Goal: Task Accomplishment & Management: Complete application form

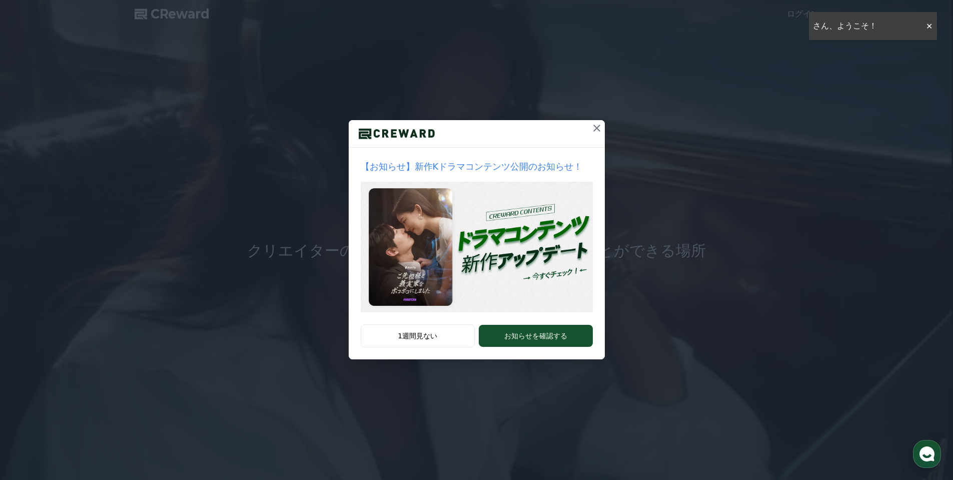
click at [596, 125] on icon at bounding box center [597, 128] width 12 height 12
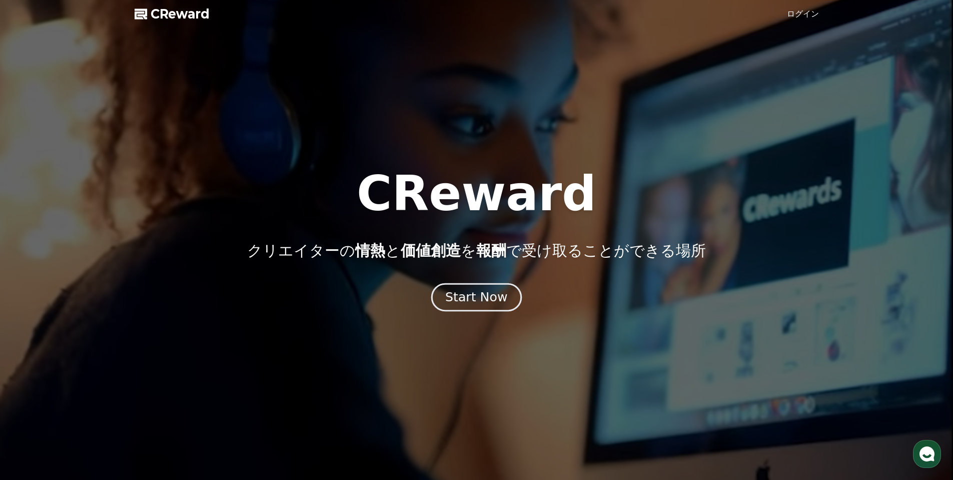
click at [484, 296] on div "Start Now" at bounding box center [476, 297] width 62 height 17
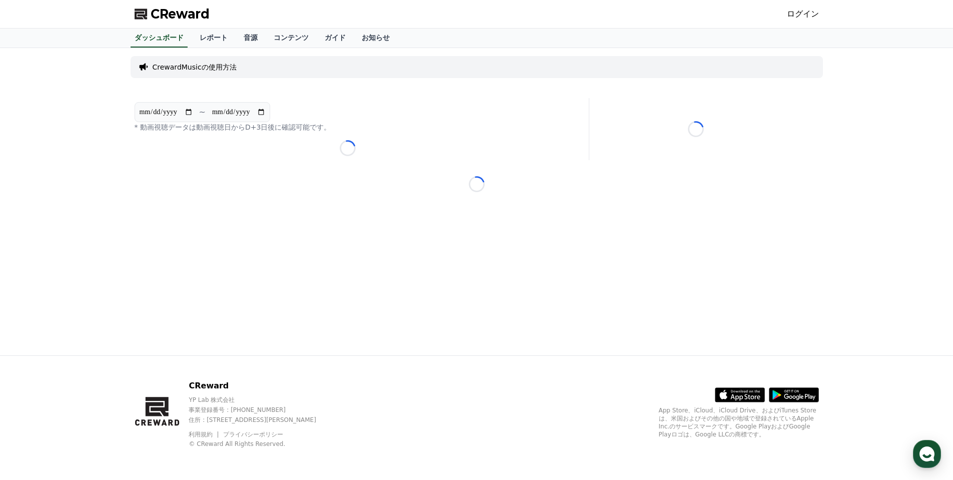
click at [168, 66] on p "CrewardMusicの使用方法" at bounding box center [195, 67] width 84 height 10
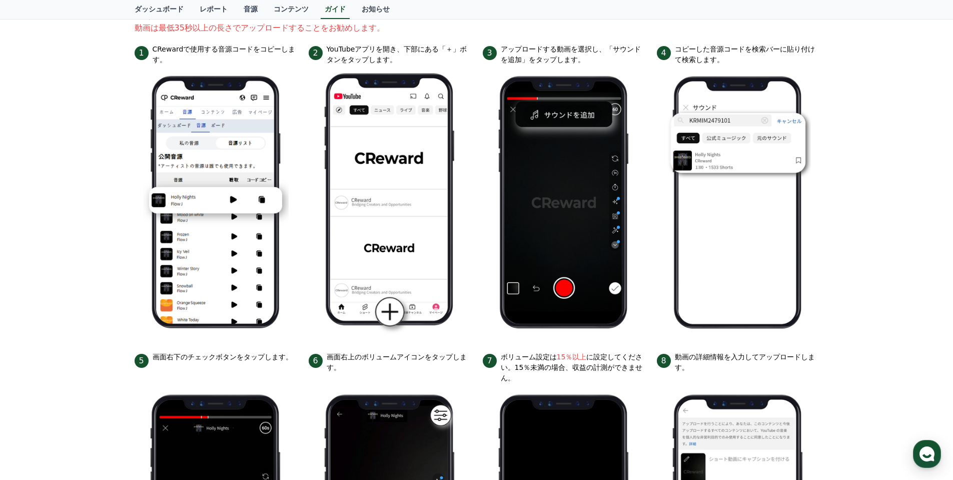
scroll to position [29, 0]
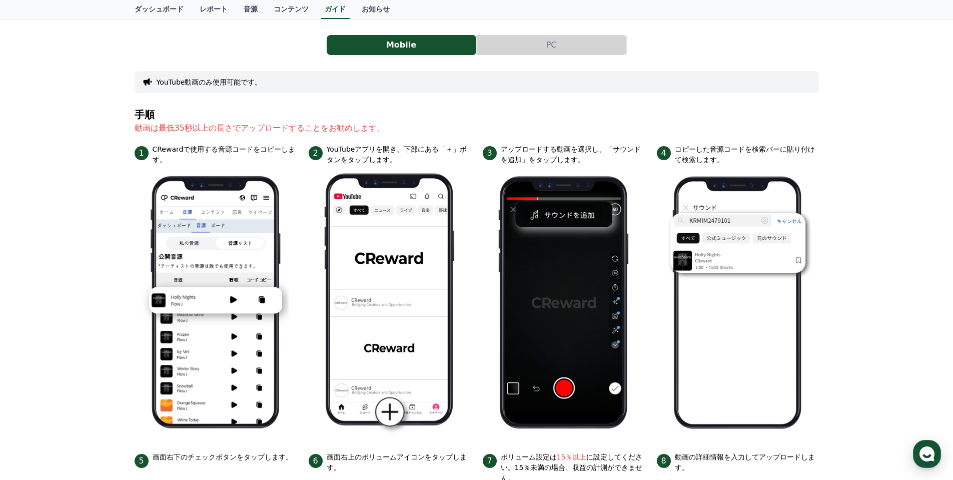
click at [550, 47] on button "PC" at bounding box center [552, 45] width 150 height 20
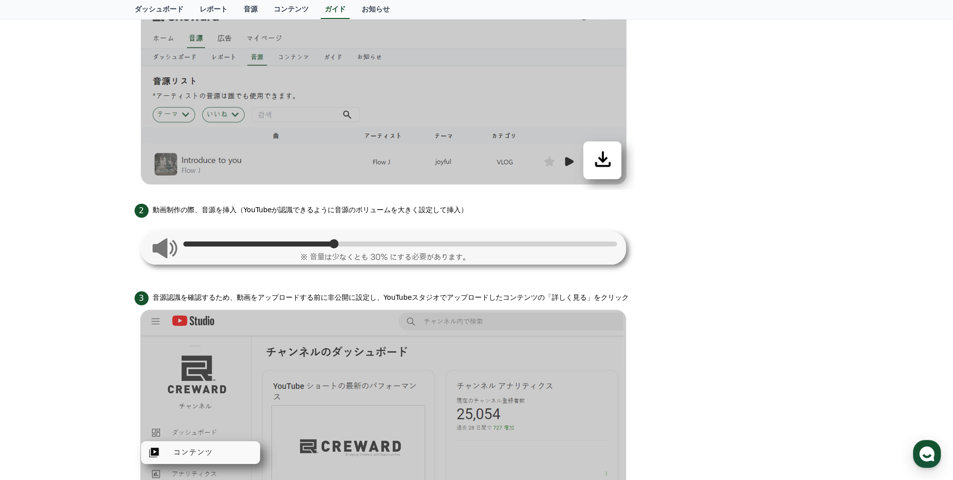
scroll to position [300, 0]
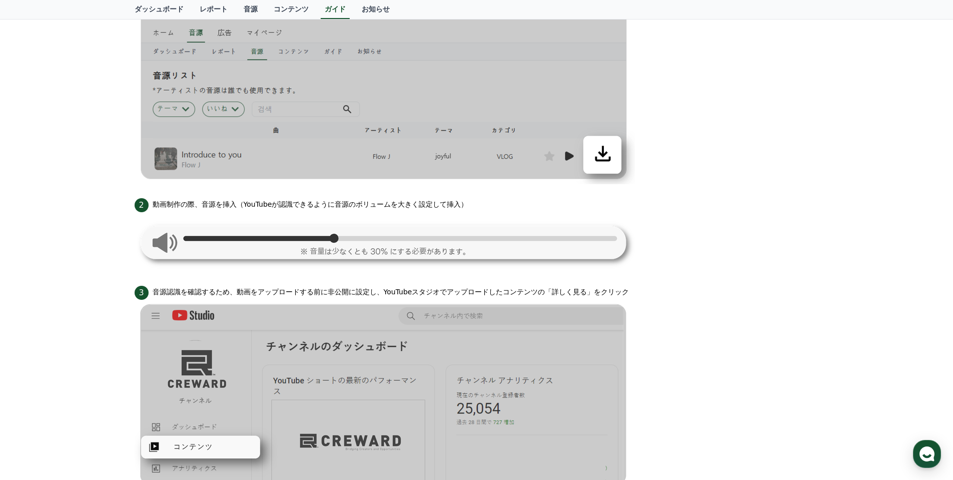
click at [172, 247] on img at bounding box center [385, 242] width 500 height 60
click at [164, 242] on img at bounding box center [385, 242] width 500 height 60
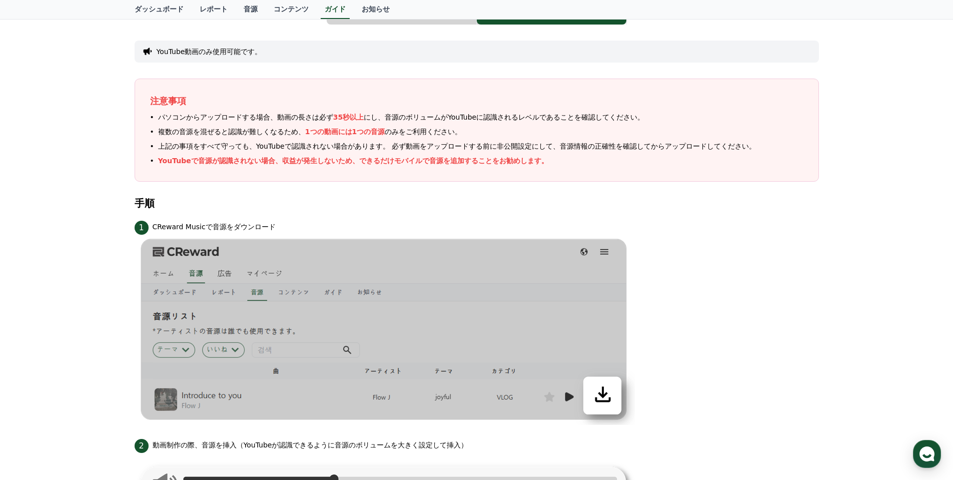
scroll to position [0, 0]
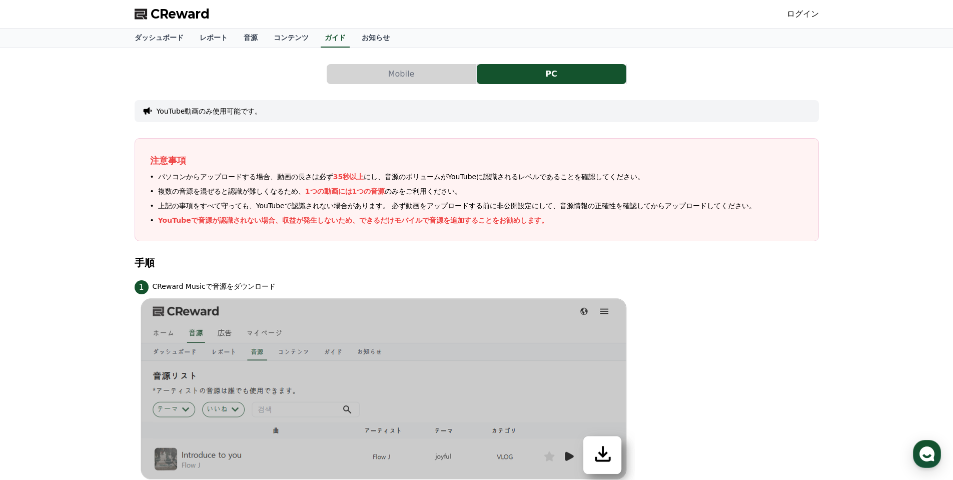
click at [420, 75] on button "Mobile" at bounding box center [402, 74] width 150 height 20
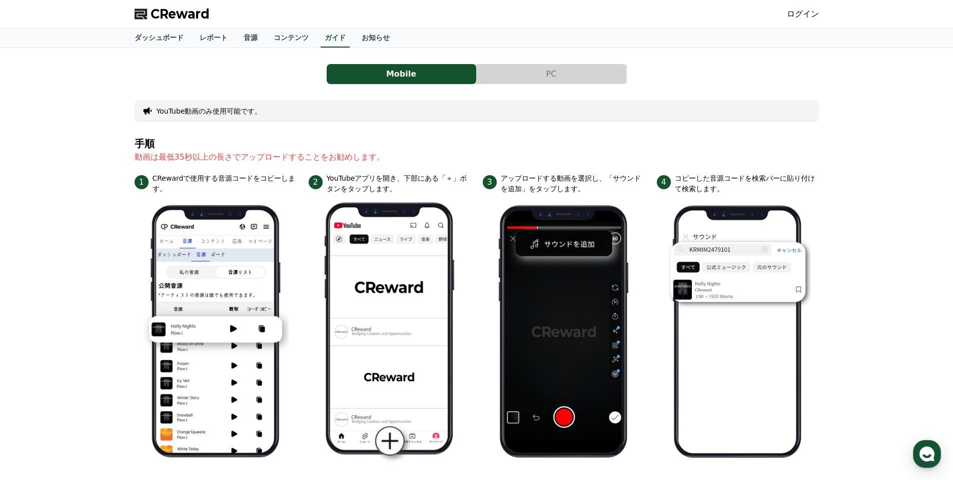
click at [543, 71] on button "PC" at bounding box center [552, 74] width 150 height 20
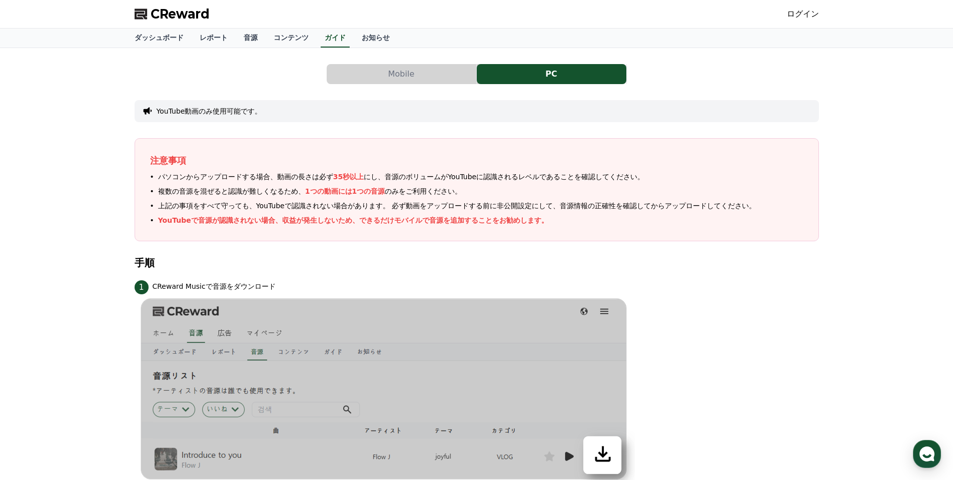
click at [815, 16] on link "ログイン" at bounding box center [803, 14] width 32 height 12
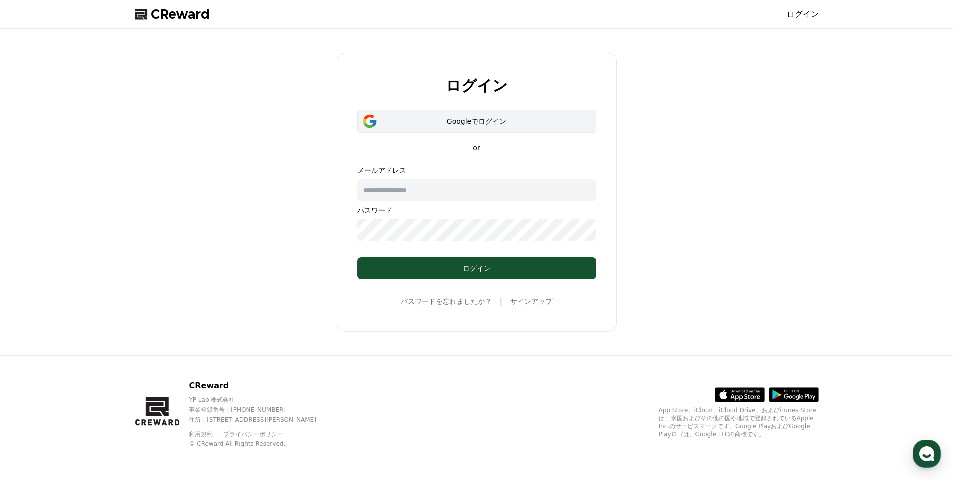
click at [492, 125] on div "Googleでログイン" at bounding box center [477, 121] width 210 height 10
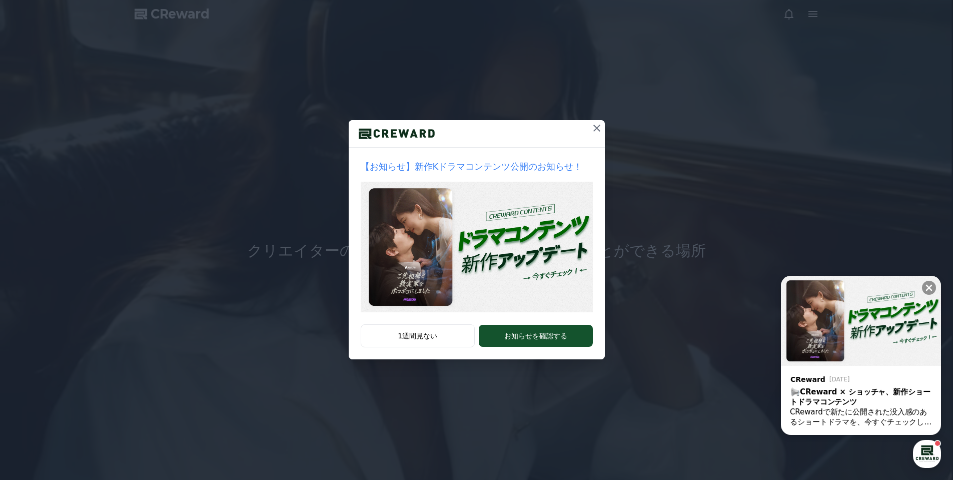
click at [597, 127] on icon at bounding box center [597, 128] width 12 height 12
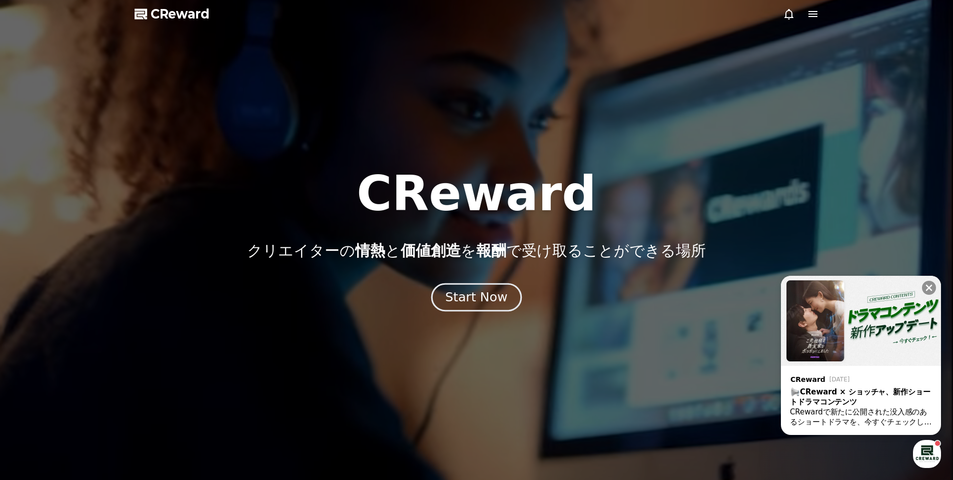
click at [467, 298] on div "Start Now" at bounding box center [476, 297] width 62 height 17
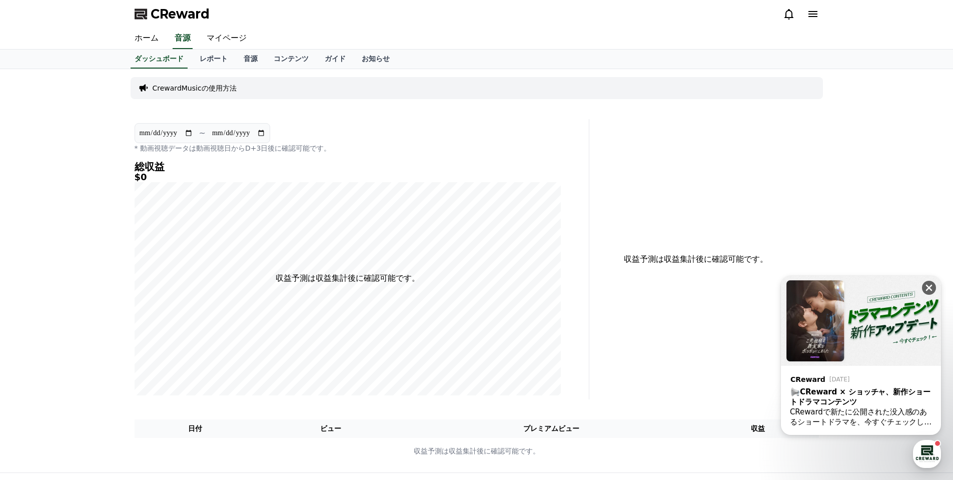
click at [929, 286] on icon at bounding box center [929, 288] width 10 height 10
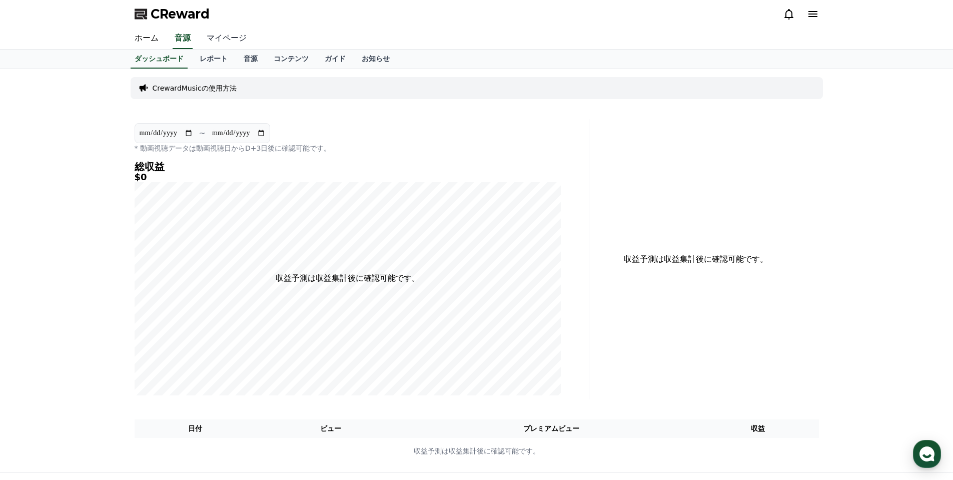
click at [218, 35] on link "マイページ" at bounding box center [227, 38] width 56 height 21
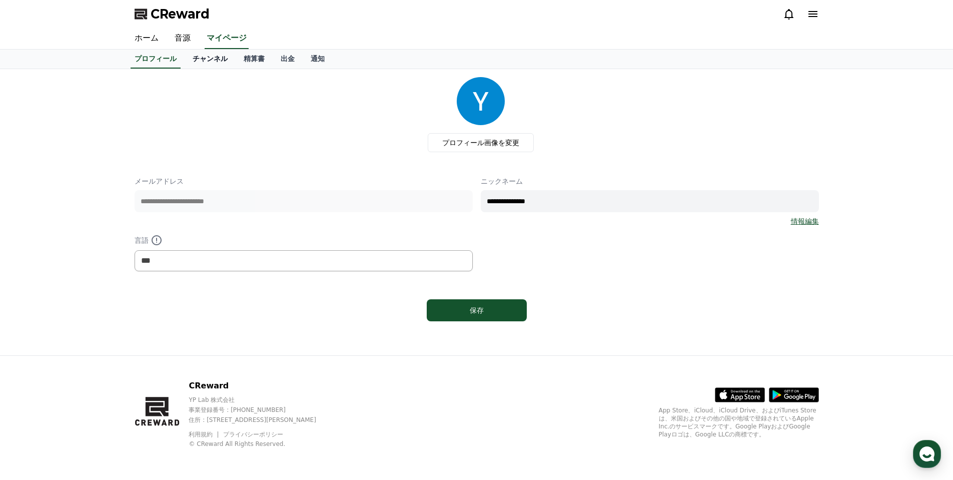
click at [196, 58] on link "チャンネル" at bounding box center [210, 59] width 51 height 19
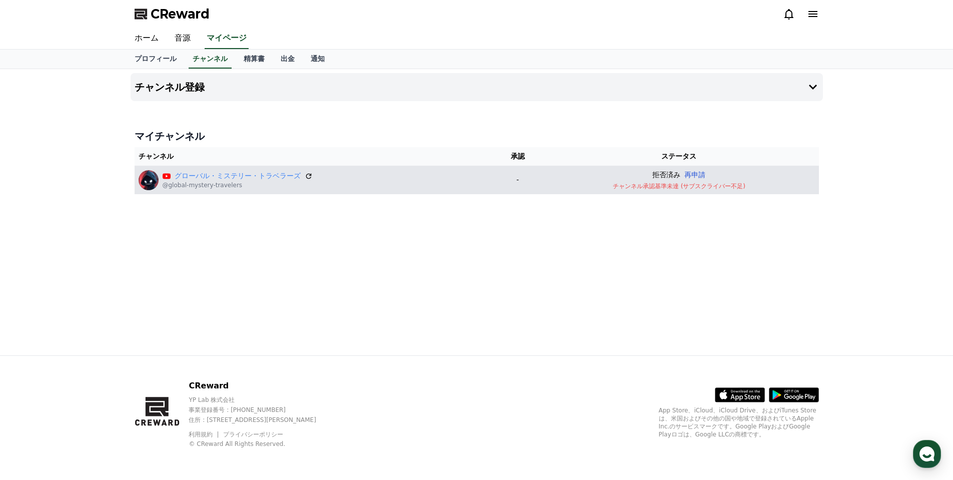
click at [695, 171] on button "再申請" at bounding box center [695, 175] width 21 height 11
click at [758, 292] on div "チャンネル登録 マイチャンネル チャンネル 承認 ステータス グローバル・ミステリー・トラベラーズ @global-mystery-travelers - 承…" at bounding box center [477, 212] width 701 height 286
click at [148, 55] on link "プロフィール" at bounding box center [156, 59] width 58 height 19
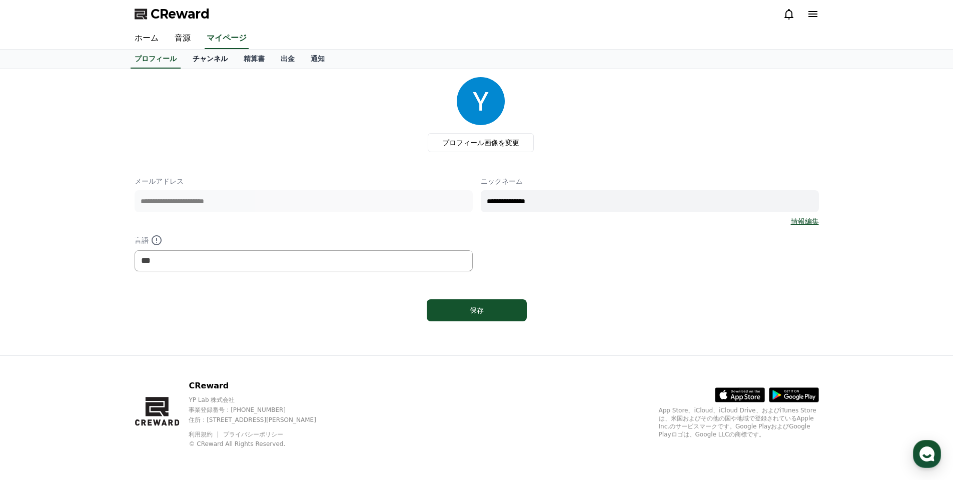
click at [206, 59] on link "チャンネル" at bounding box center [210, 59] width 51 height 19
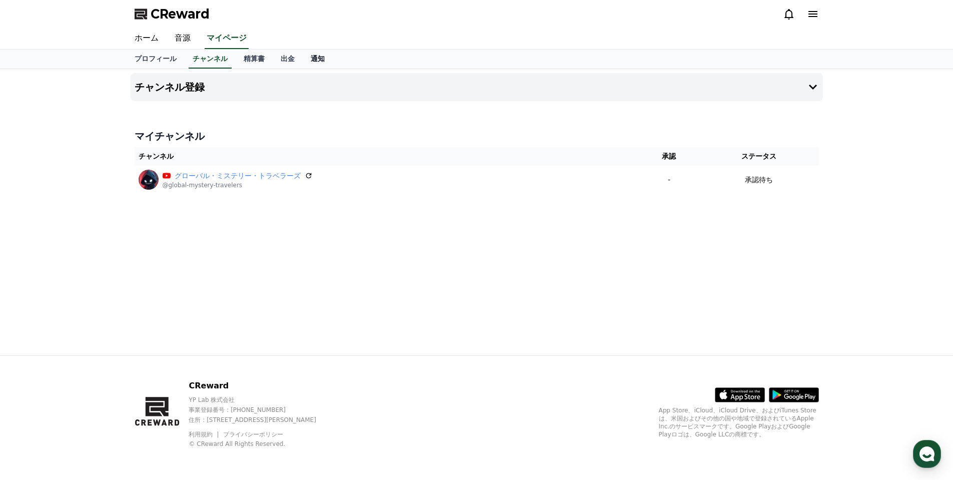
click at [303, 60] on link "通知" at bounding box center [318, 59] width 30 height 19
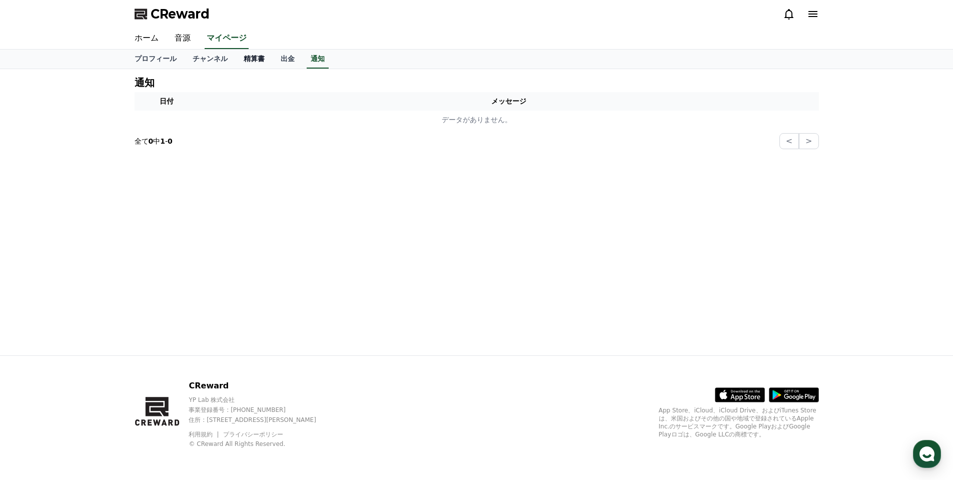
click at [242, 59] on link "精算書" at bounding box center [254, 59] width 37 height 19
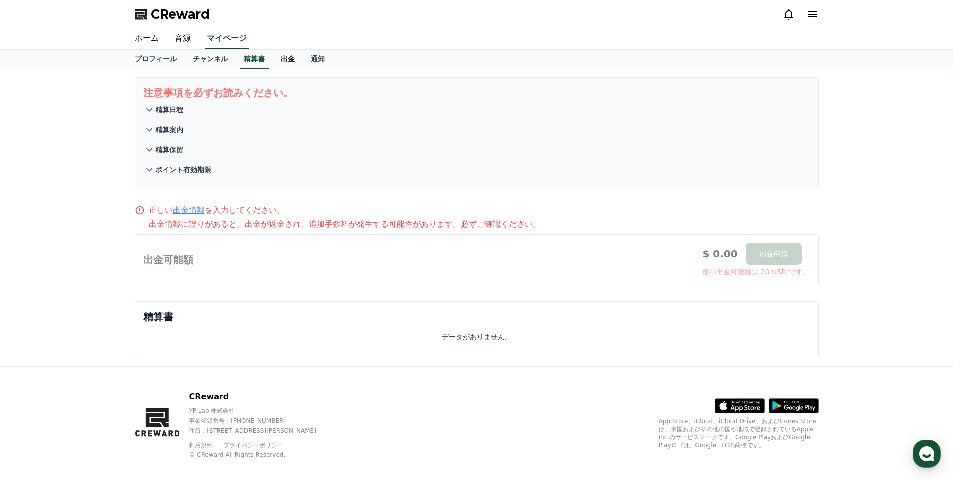
click at [273, 59] on link "出金" at bounding box center [288, 59] width 30 height 19
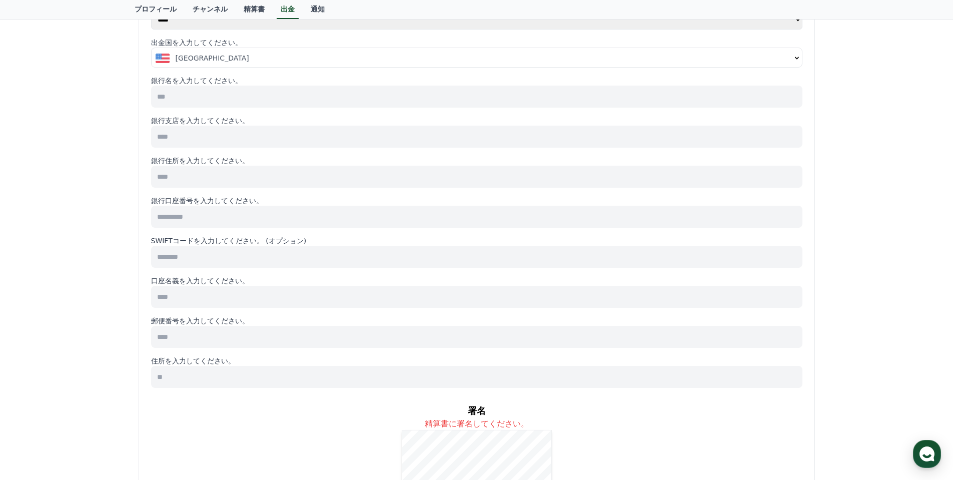
scroll to position [150, 0]
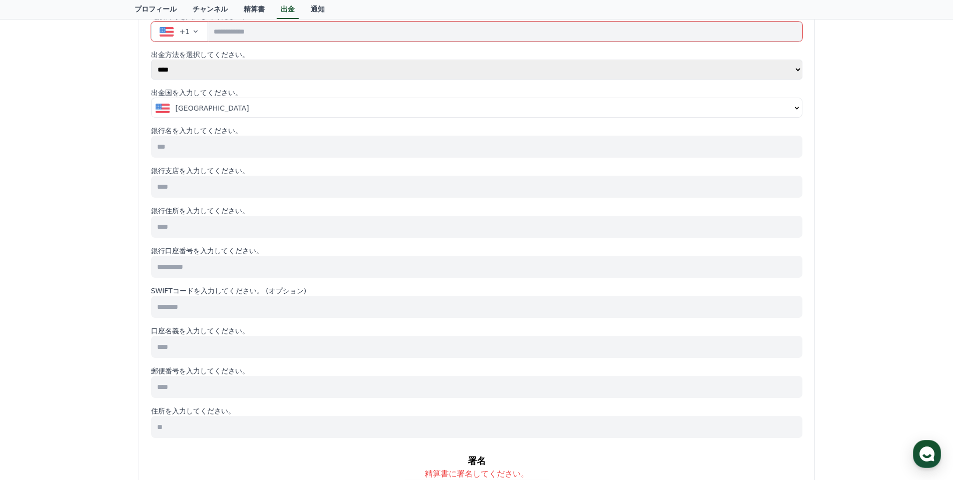
click at [200, 110] on span "United States" at bounding box center [213, 108] width 74 height 10
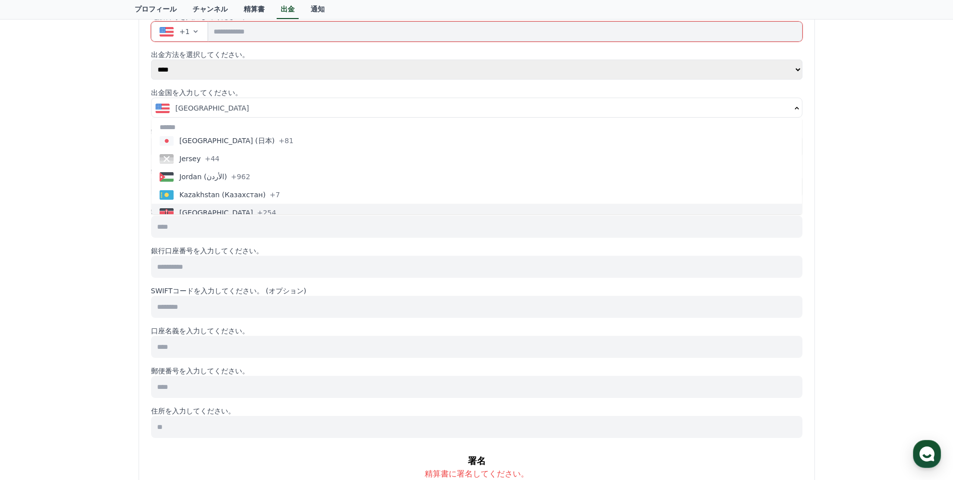
scroll to position [1952, 0]
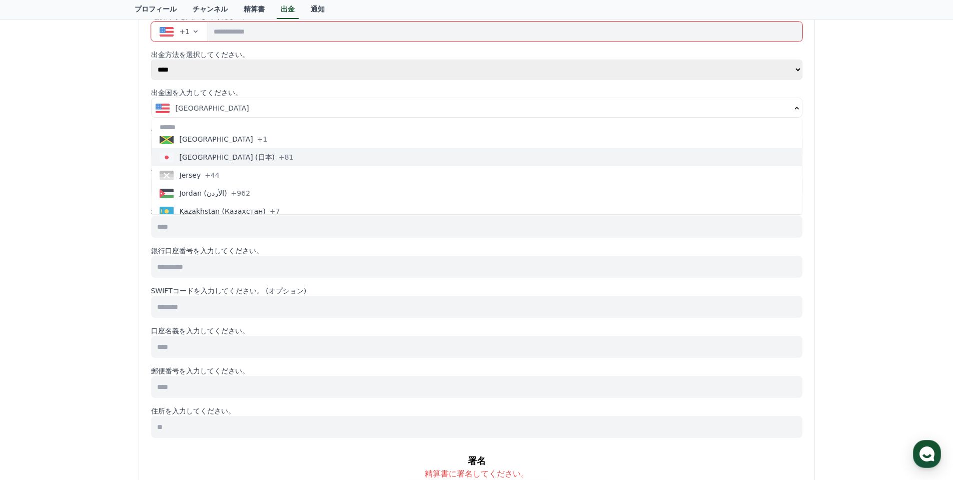
click at [211, 161] on span "Japan (日本)" at bounding box center [228, 157] width 96 height 10
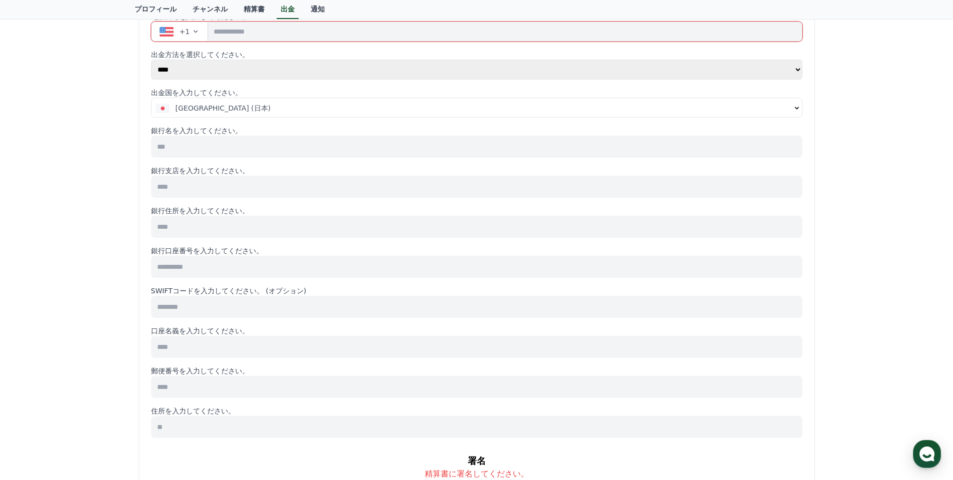
click at [197, 68] on select "**** ******" at bounding box center [477, 70] width 652 height 20
click at [151, 60] on select "**** ******" at bounding box center [477, 70] width 652 height 20
click at [121, 142] on div "出金情報 出金履歴 名前を入力してください。 電話番号を入力してください。 +1 出金方法を選択してください。 **** ****** 出金国を入力してくださ…" at bounding box center [476, 299] width 953 height 761
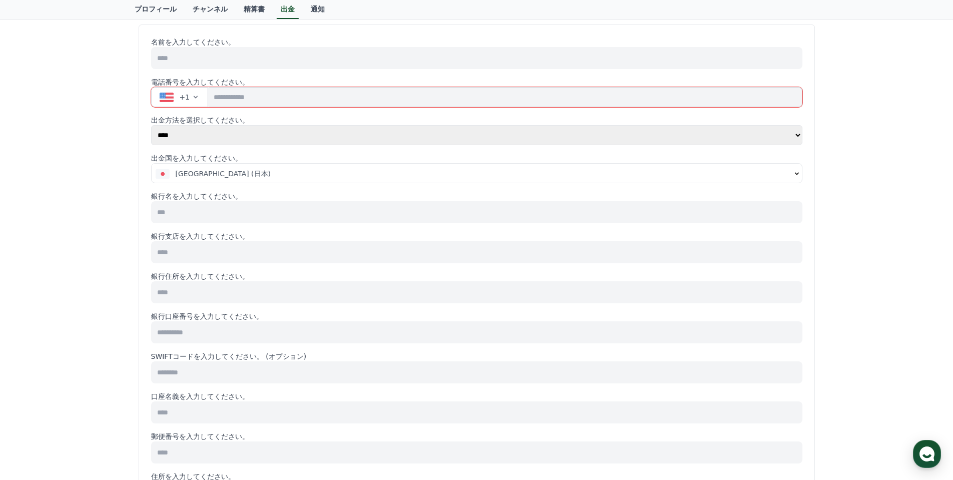
scroll to position [0, 0]
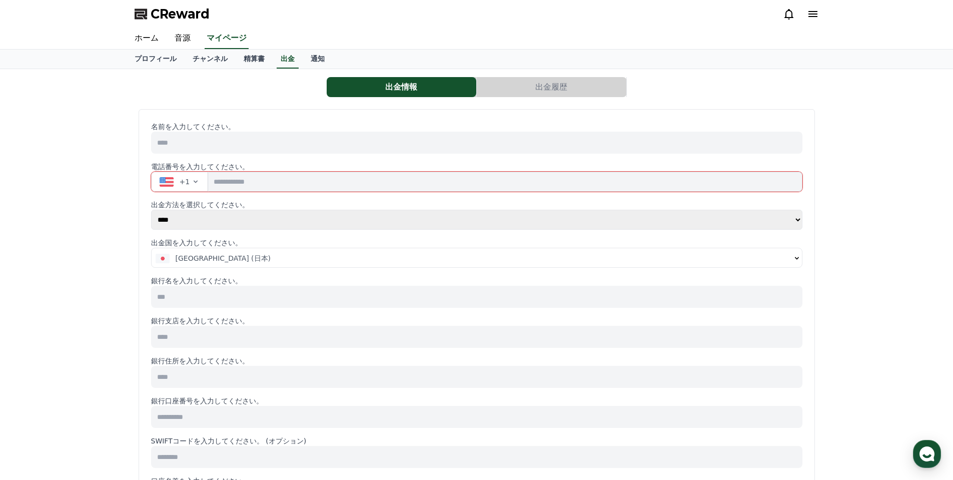
click at [532, 86] on button "出金履歴" at bounding box center [552, 87] width 150 height 20
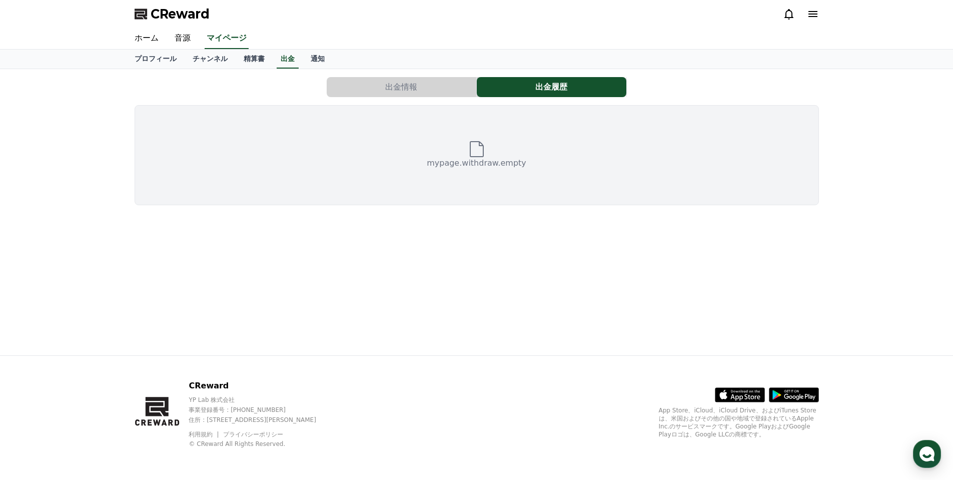
click at [406, 89] on button "出金情報" at bounding box center [402, 87] width 150 height 20
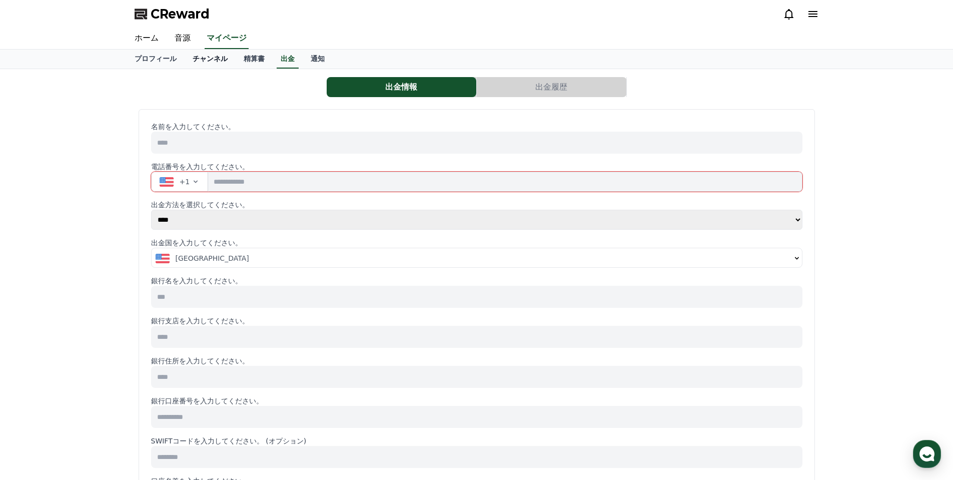
click at [195, 56] on link "チャンネル" at bounding box center [210, 59] width 51 height 19
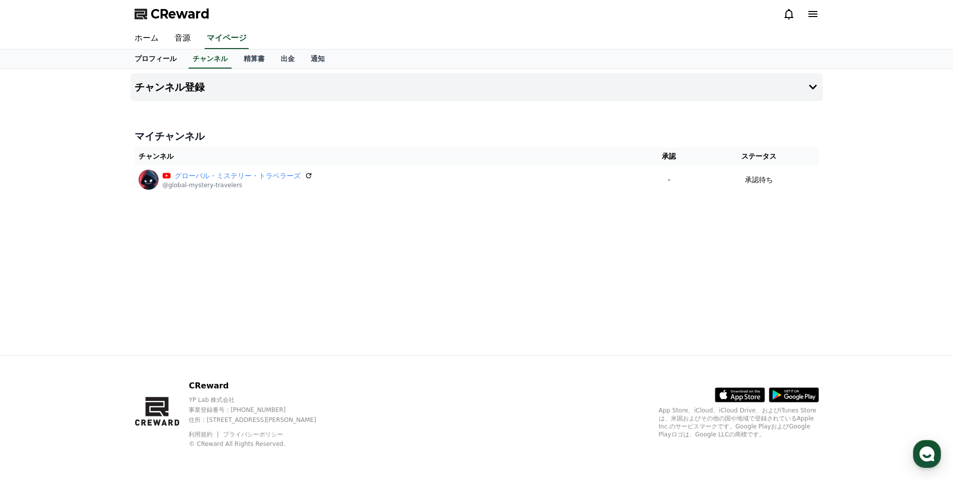
click at [146, 57] on link "プロフィール" at bounding box center [156, 59] width 58 height 19
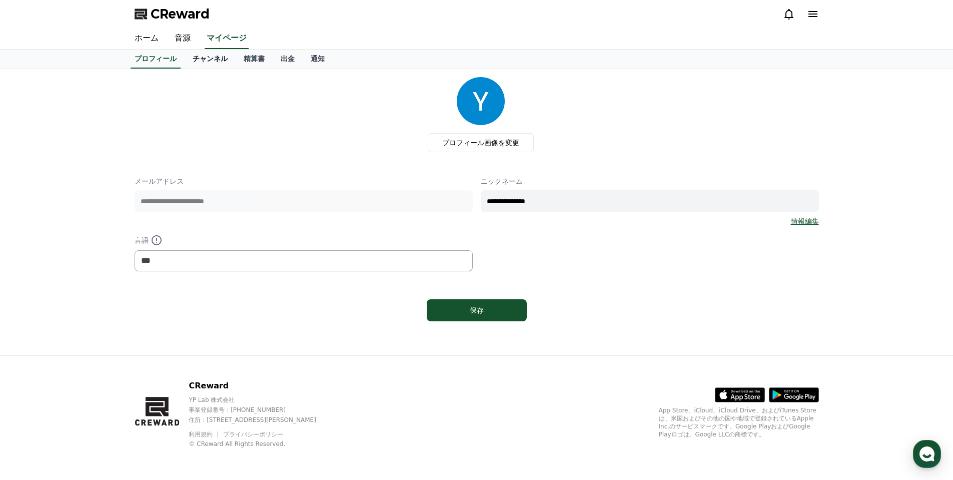
click at [202, 59] on link "チャンネル" at bounding box center [210, 59] width 51 height 19
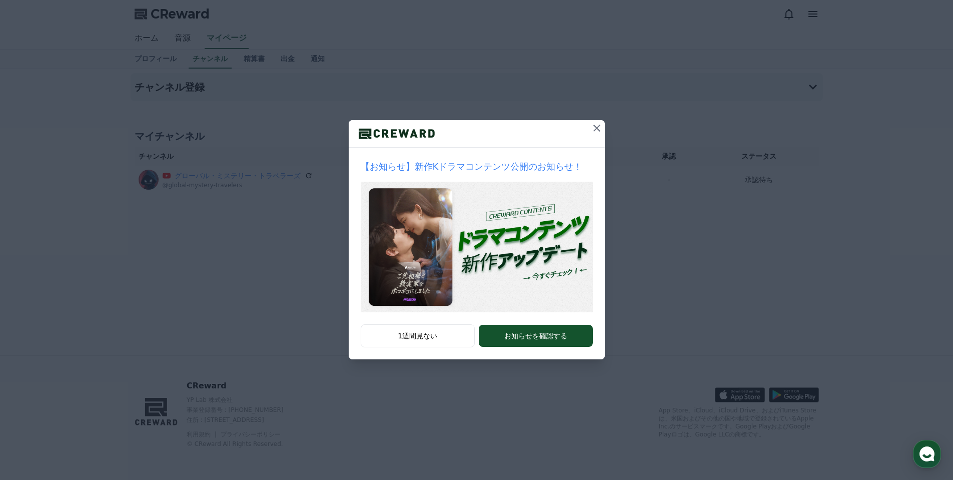
click at [594, 124] on icon at bounding box center [597, 128] width 12 height 12
click at [598, 124] on icon at bounding box center [597, 128] width 12 height 12
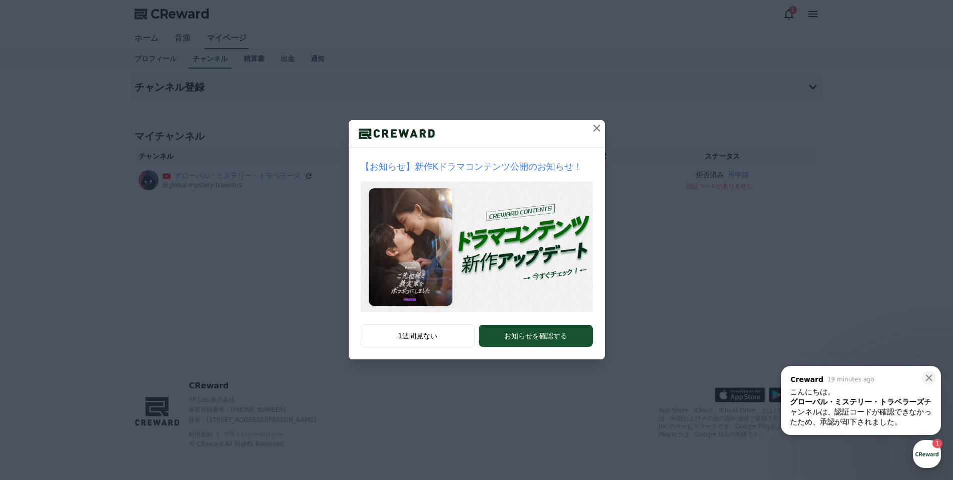
click at [592, 131] on icon at bounding box center [597, 128] width 12 height 12
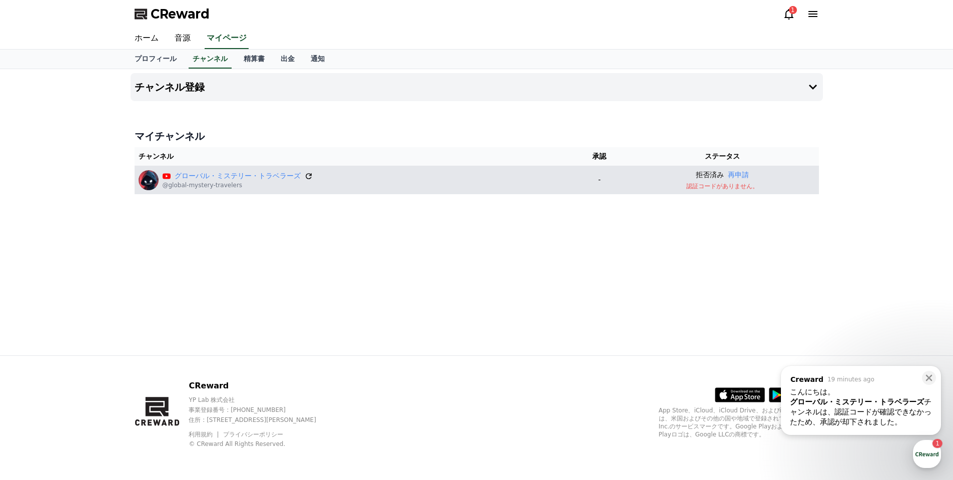
click at [306, 176] on icon at bounding box center [309, 176] width 6 height 6
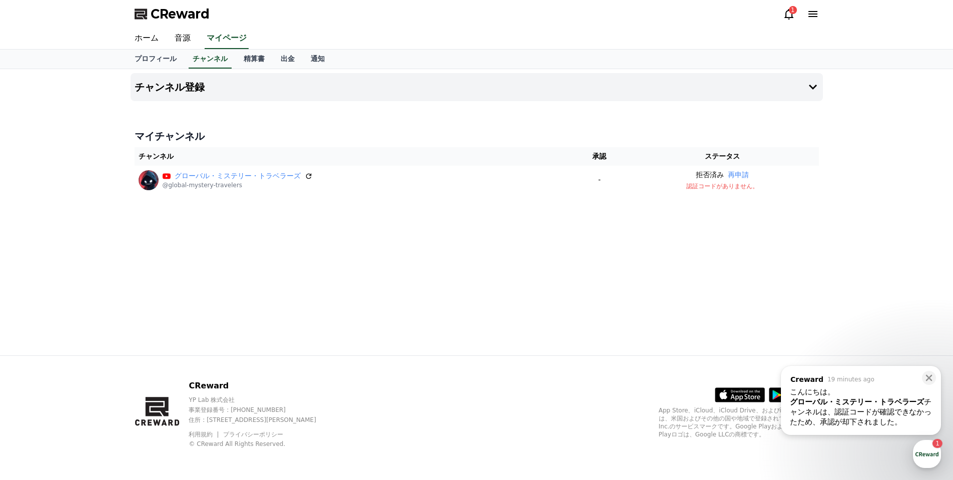
click at [529, 236] on div "チャンネル登録 マイチャンネル チャンネル 承認 ステータス グローバル・ミステリー・トラベラーズ @global-mystery-travelers - 拒…" at bounding box center [477, 212] width 701 height 286
click at [839, 419] on div "グローバル・ミステリー・トラベラーズ チャンネルは、認証コードが確認できなかったため、承認が却下されました。 ​" at bounding box center [861, 412] width 142 height 30
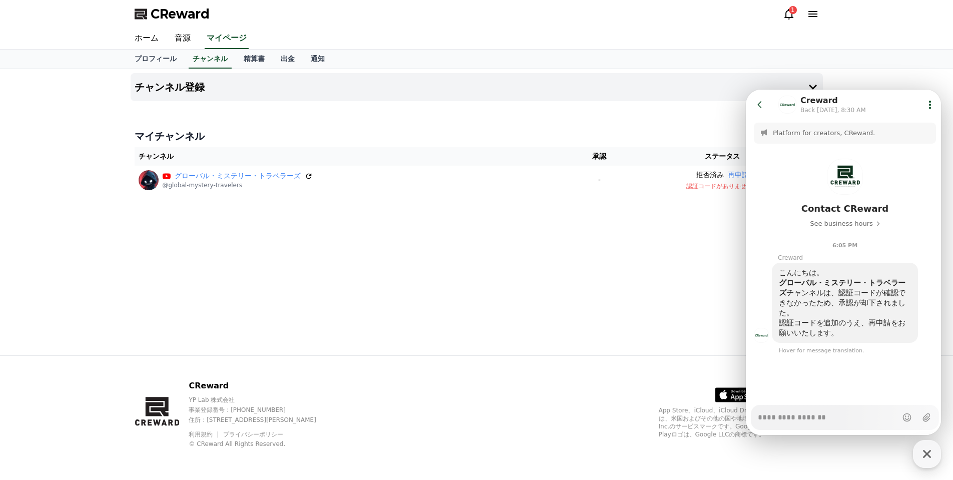
type textarea "*"
click at [764, 106] on icon at bounding box center [760, 105] width 10 height 10
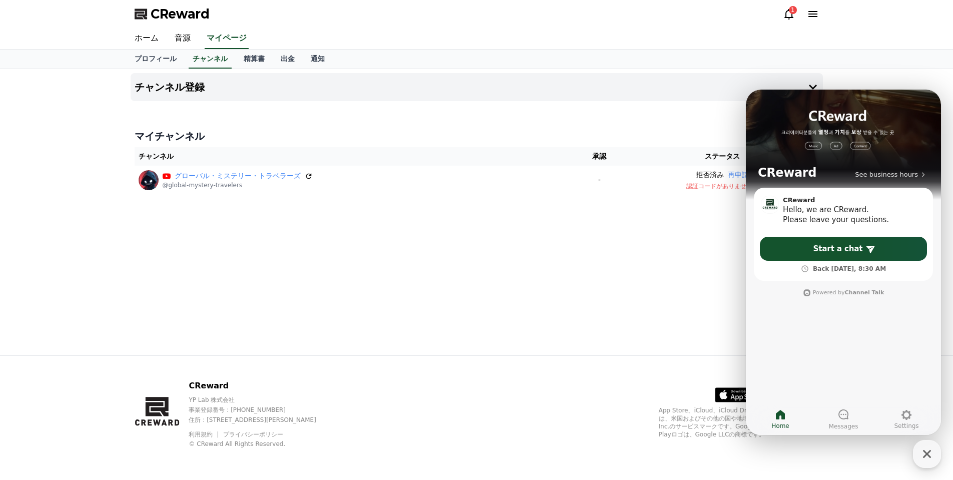
click at [685, 106] on div at bounding box center [477, 105] width 693 height 8
click at [815, 87] on icon at bounding box center [813, 87] width 8 height 5
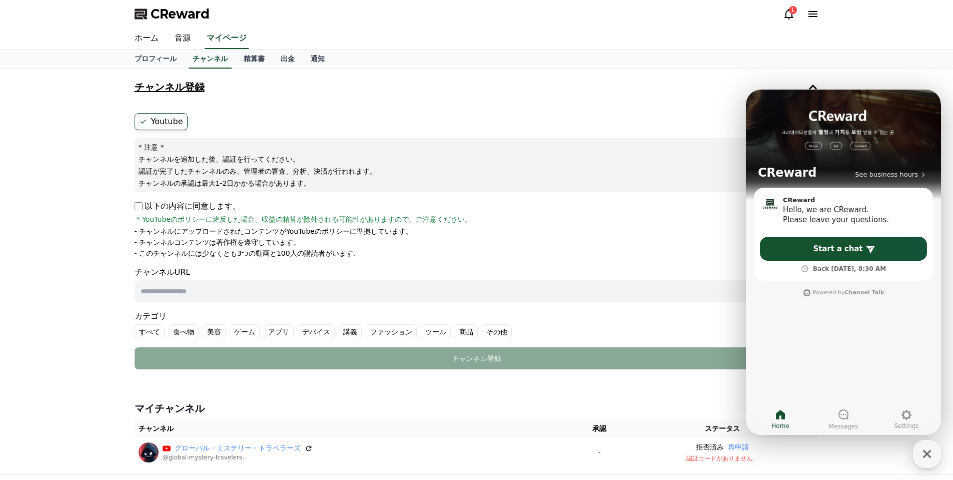
click at [85, 205] on div "チャンネル登録 Youtube * 注意 * チャンネルを追加した後、認証を行ってください。 認証が完了したチャンネルのみ、管理者の審査、分析、決済が行われま…" at bounding box center [476, 271] width 953 height 405
click at [787, 420] on link "Home" at bounding box center [780, 419] width 63 height 25
click at [925, 76] on div "チャンネル登録 Youtube * 注意 * チャンネルを追加した後、認証を行ってください。 認証が完了したチャンネルのみ、管理者の審査、分析、決済が行われま…" at bounding box center [476, 271] width 953 height 405
click at [925, 74] on div "チャンネル登録 Youtube * 注意 * チャンネルを追加した後、認証を行ってください。 認証が完了したチャンネルのみ、管理者の審査、分析、決済が行われま…" at bounding box center [476, 271] width 953 height 405
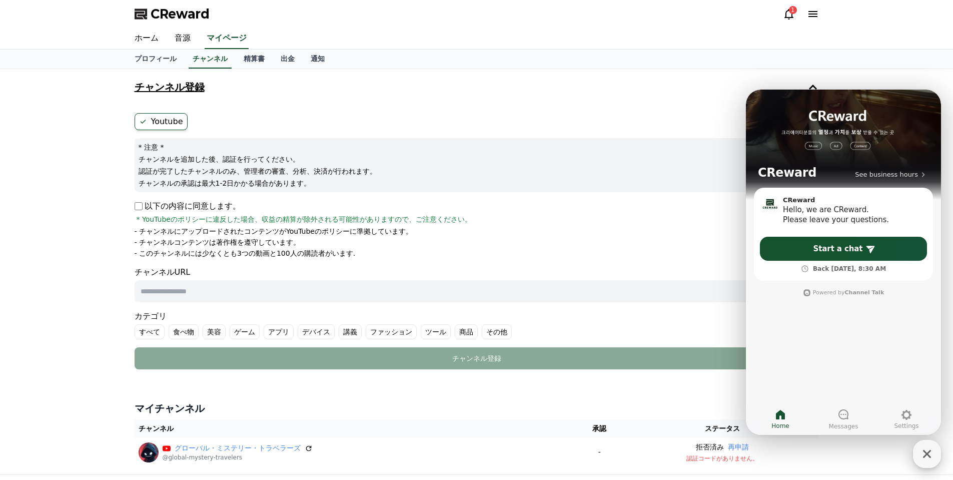
click at [923, 450] on icon "button" at bounding box center [927, 454] width 18 height 18
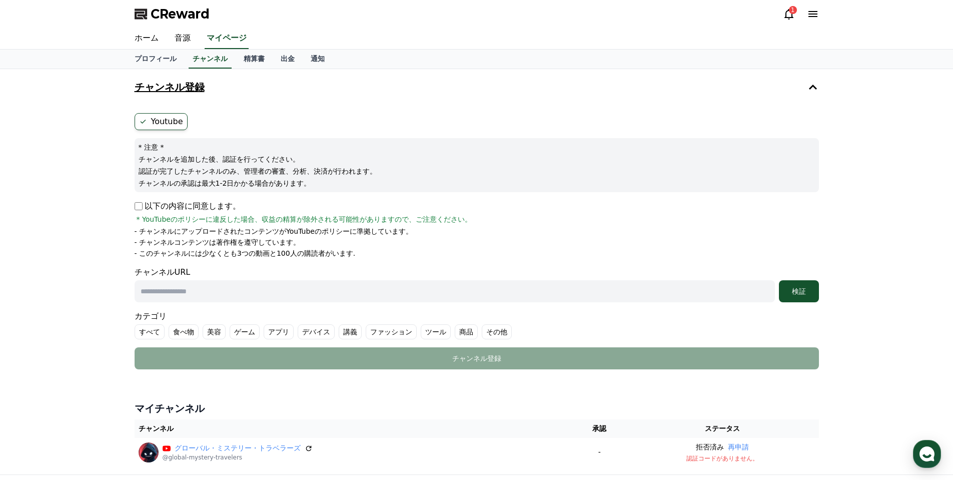
click at [789, 8] on div "1" at bounding box center [801, 14] width 36 height 16
click at [787, 17] on icon at bounding box center [789, 14] width 12 height 12
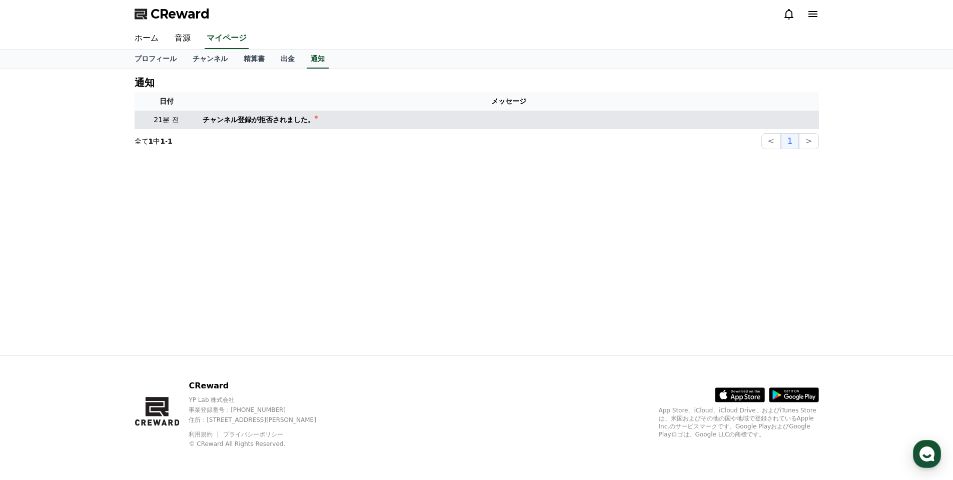
click at [234, 125] on td "チャンネル登録が拒否されました。" at bounding box center [509, 120] width 621 height 19
click at [272, 120] on div "チャンネル登録が拒否されました。" at bounding box center [259, 120] width 112 height 11
click at [167, 122] on p "21분 전" at bounding box center [167, 120] width 56 height 11
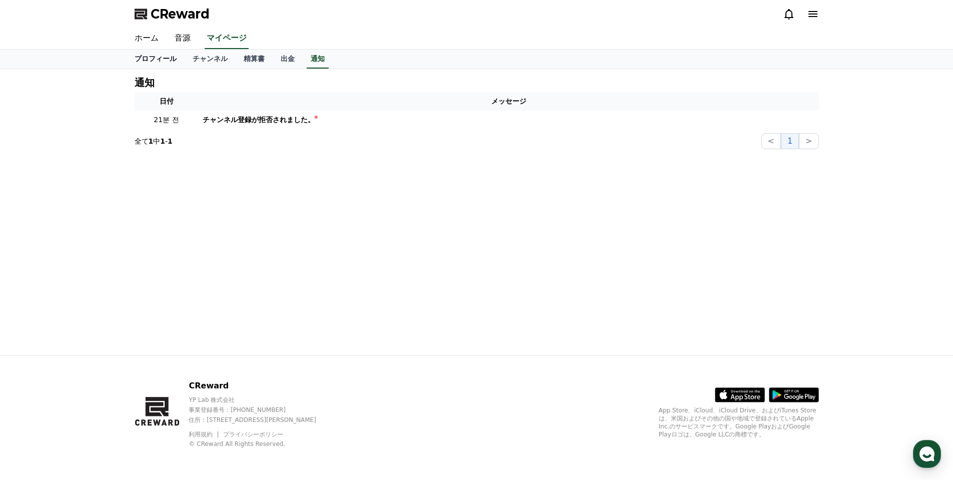
click at [146, 59] on link "プロフィール" at bounding box center [156, 59] width 58 height 19
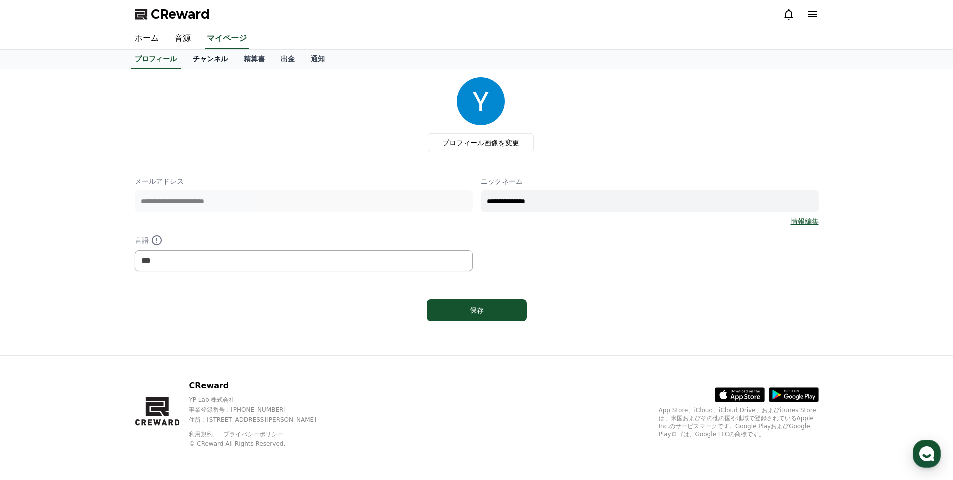
click at [205, 61] on link "チャンネル" at bounding box center [210, 59] width 51 height 19
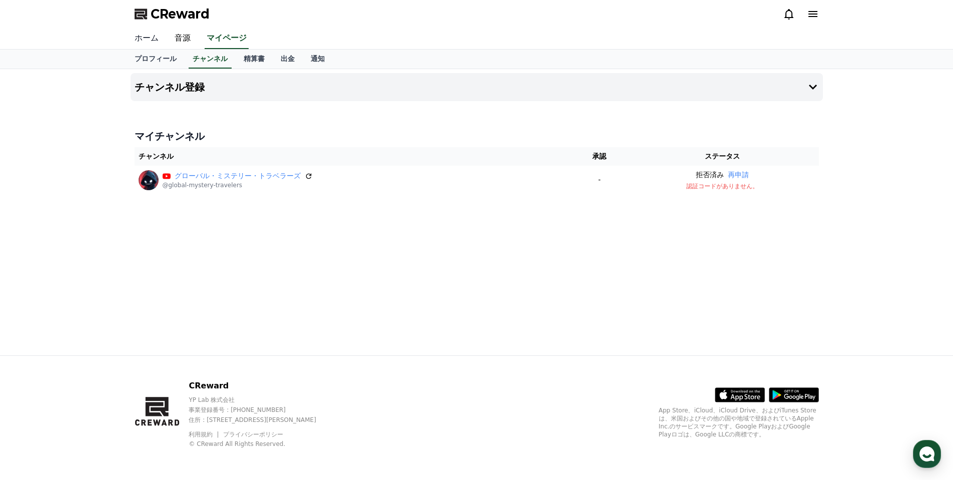
click at [152, 36] on link "ホーム" at bounding box center [147, 38] width 40 height 21
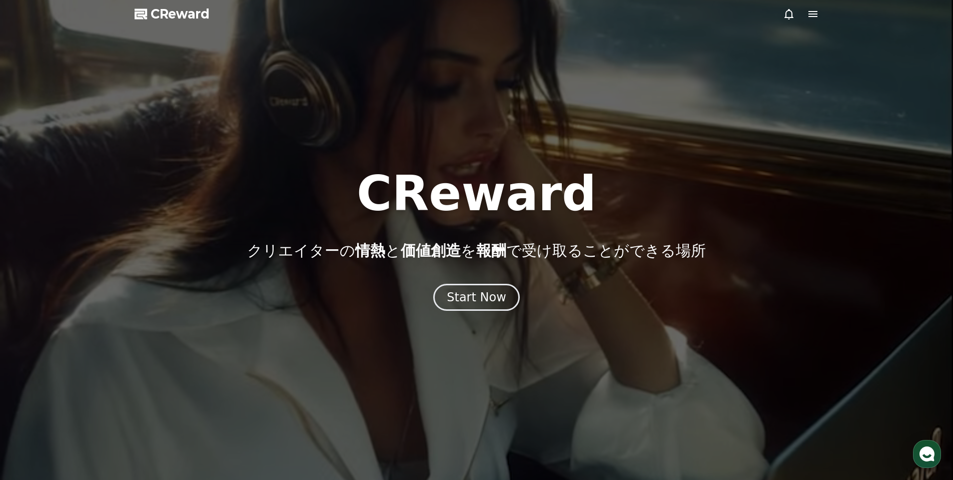
click at [808, 10] on icon at bounding box center [813, 14] width 12 height 12
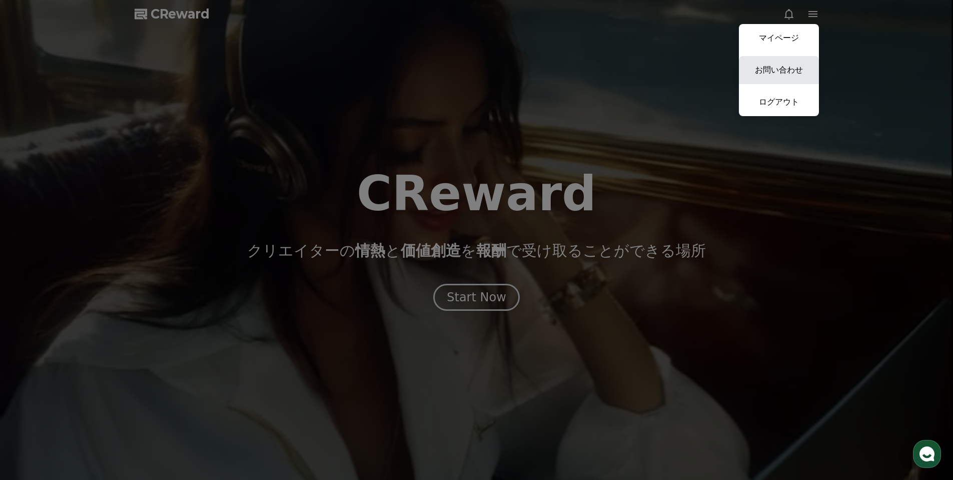
click at [786, 67] on link "お問い合わせ" at bounding box center [779, 70] width 80 height 28
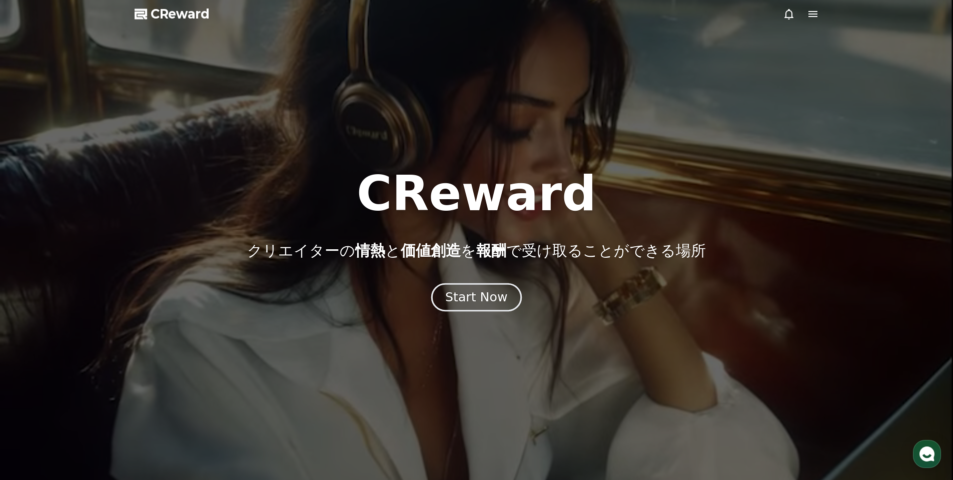
click at [475, 298] on div "Start Now" at bounding box center [476, 297] width 62 height 17
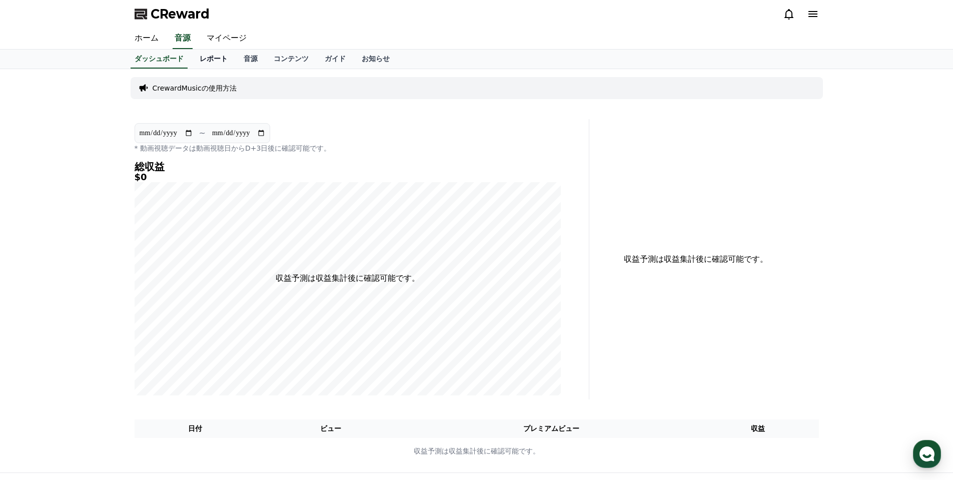
click at [193, 60] on link "レポート" at bounding box center [214, 59] width 44 height 19
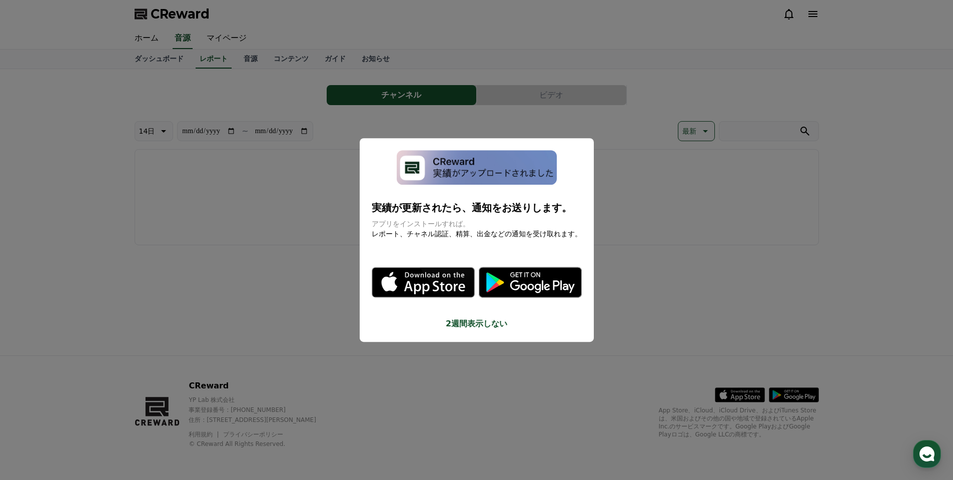
click at [237, 62] on button "close modal" at bounding box center [476, 240] width 953 height 480
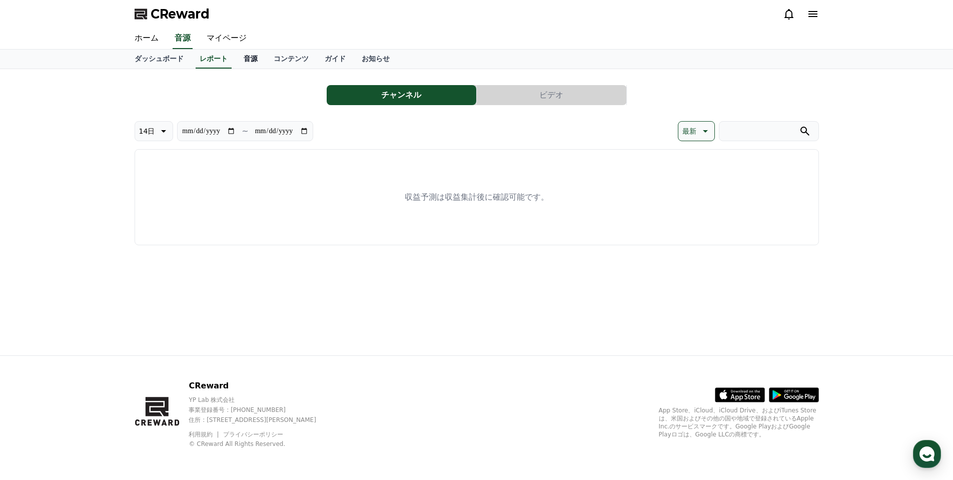
click at [236, 62] on link "音源" at bounding box center [251, 59] width 30 height 19
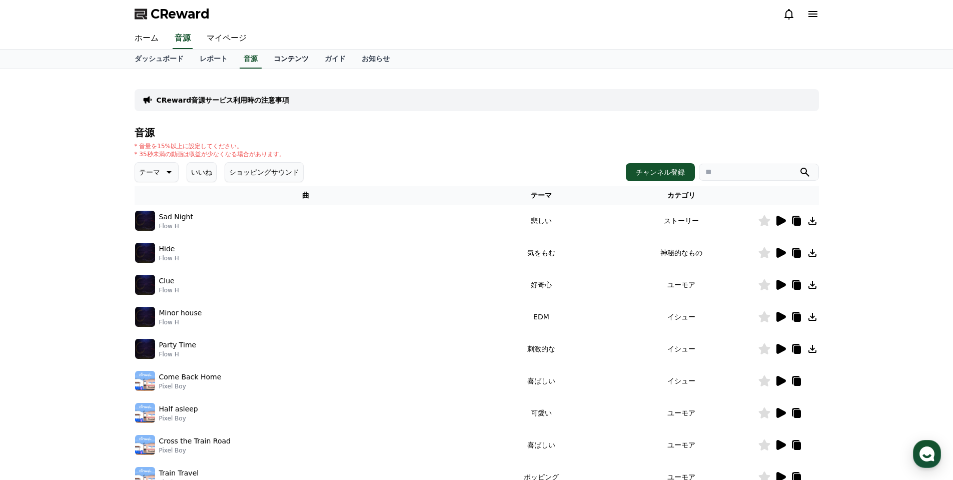
click at [268, 61] on link "コンテンツ" at bounding box center [291, 59] width 51 height 19
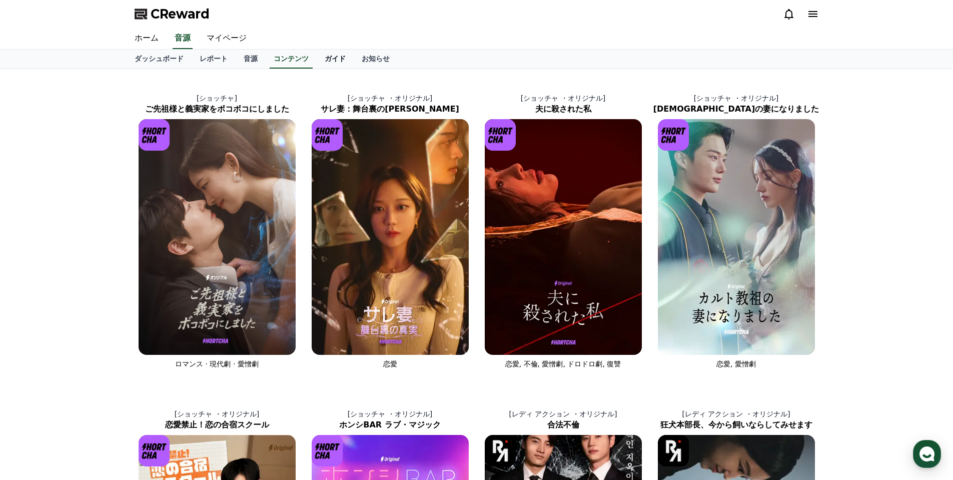
click at [317, 61] on link "ガイド" at bounding box center [335, 59] width 37 height 19
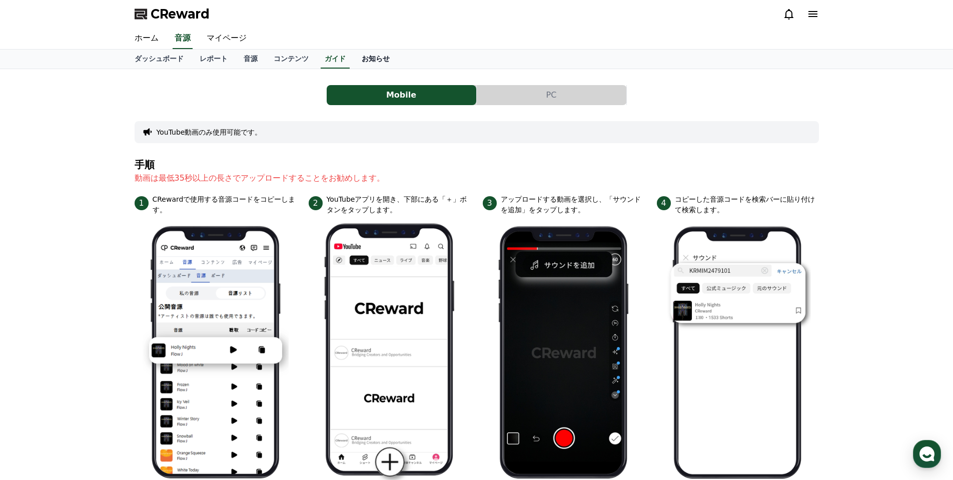
click at [354, 59] on link "お知らせ" at bounding box center [376, 59] width 44 height 19
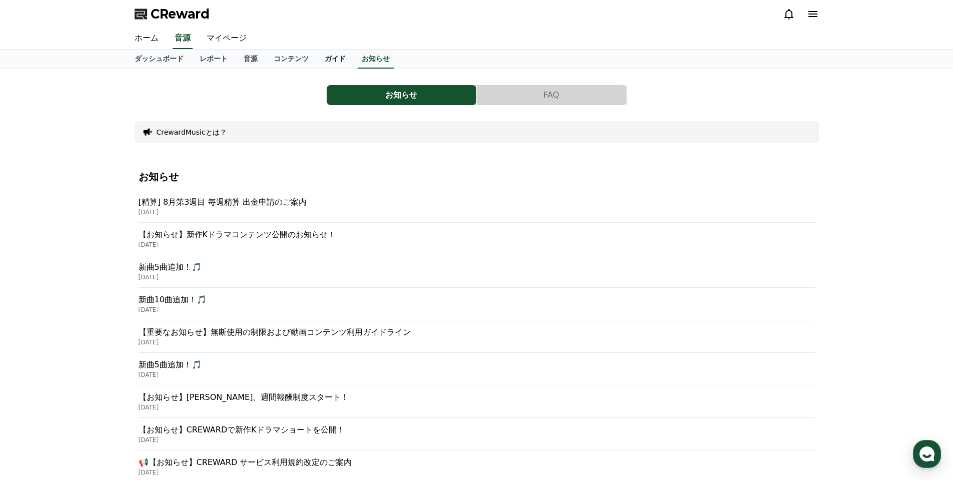
click at [317, 56] on link "ガイド" at bounding box center [335, 59] width 37 height 19
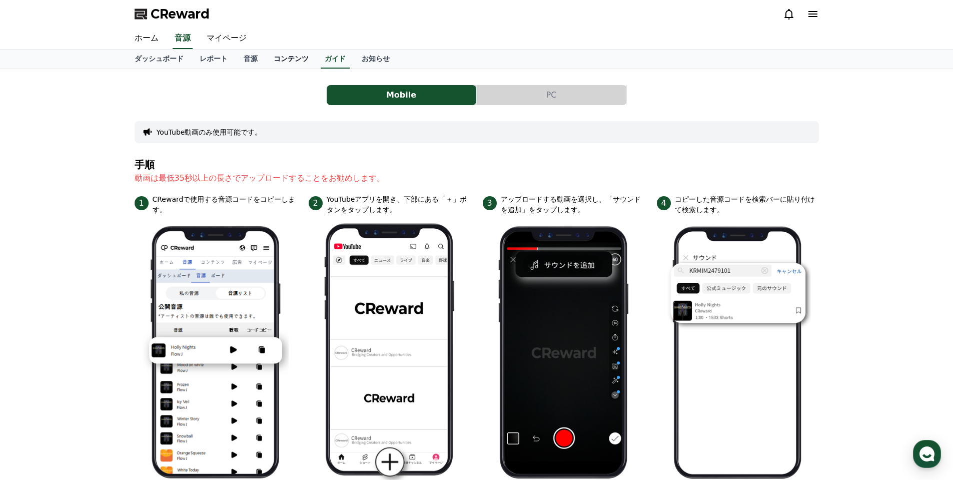
click at [271, 56] on link "コンテンツ" at bounding box center [291, 59] width 51 height 19
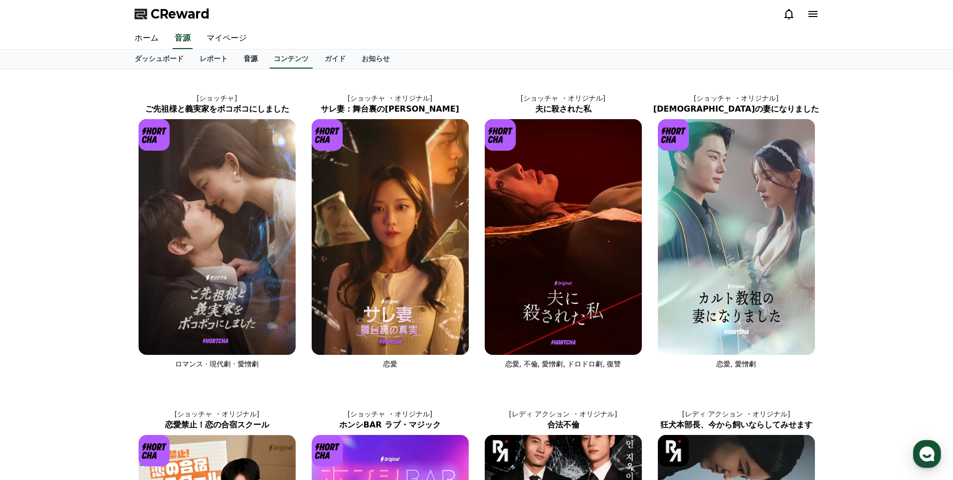
click at [236, 55] on link "音源" at bounding box center [251, 59] width 30 height 19
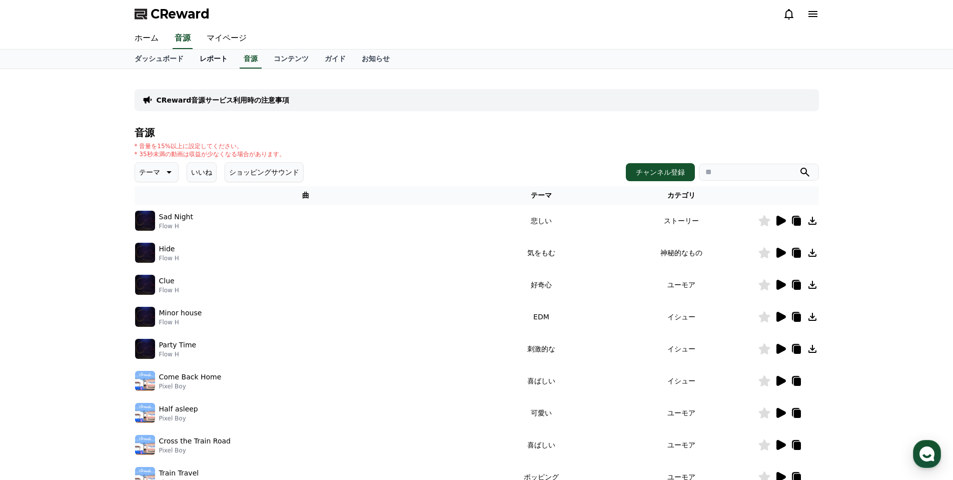
click at [192, 58] on link "レポート" at bounding box center [214, 59] width 44 height 19
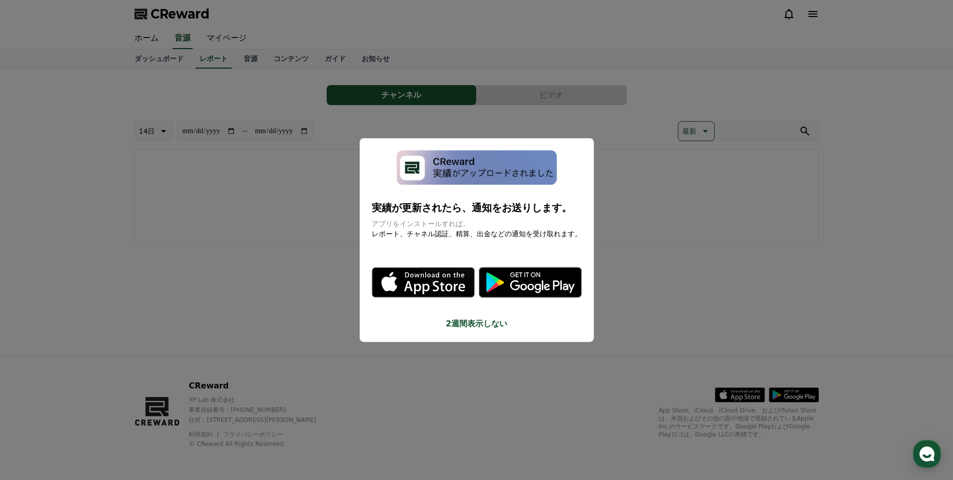
click at [153, 57] on button "close modal" at bounding box center [476, 240] width 953 height 480
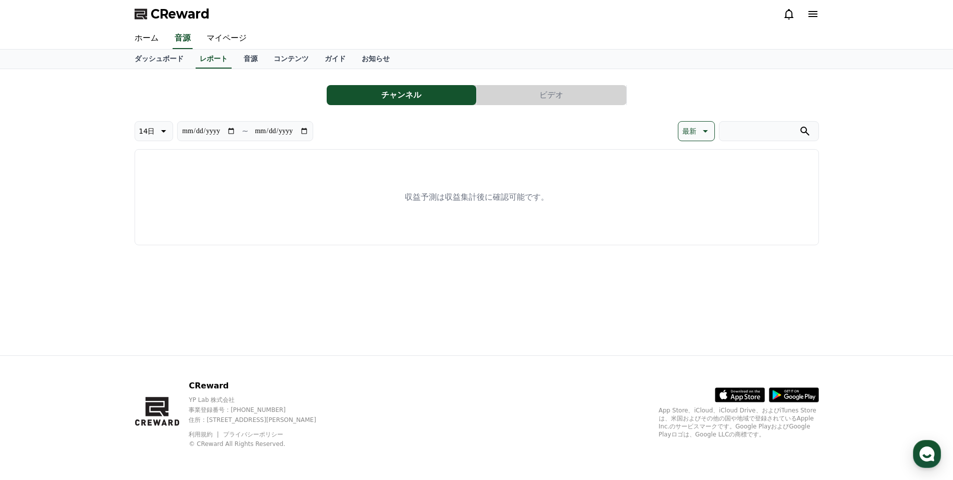
click at [153, 57] on link "ダッシュボード" at bounding box center [159, 59] width 65 height 19
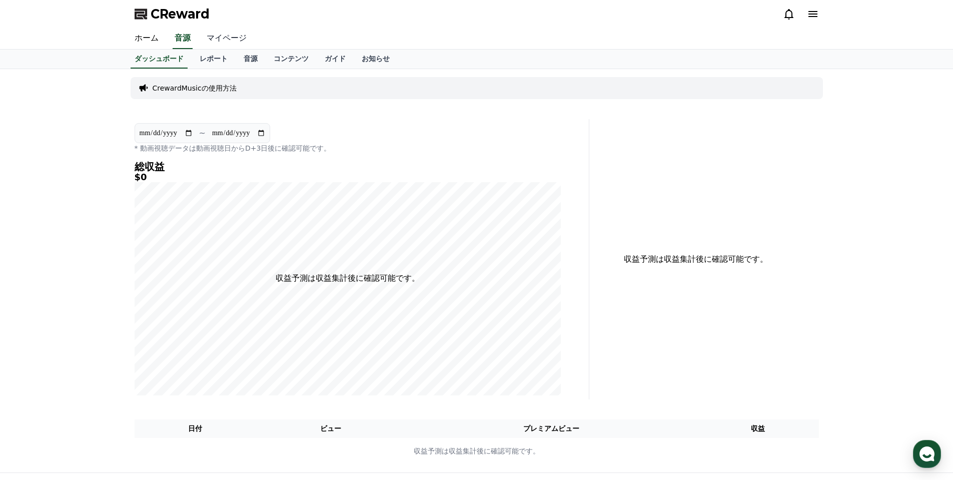
click at [214, 38] on link "マイページ" at bounding box center [227, 38] width 56 height 21
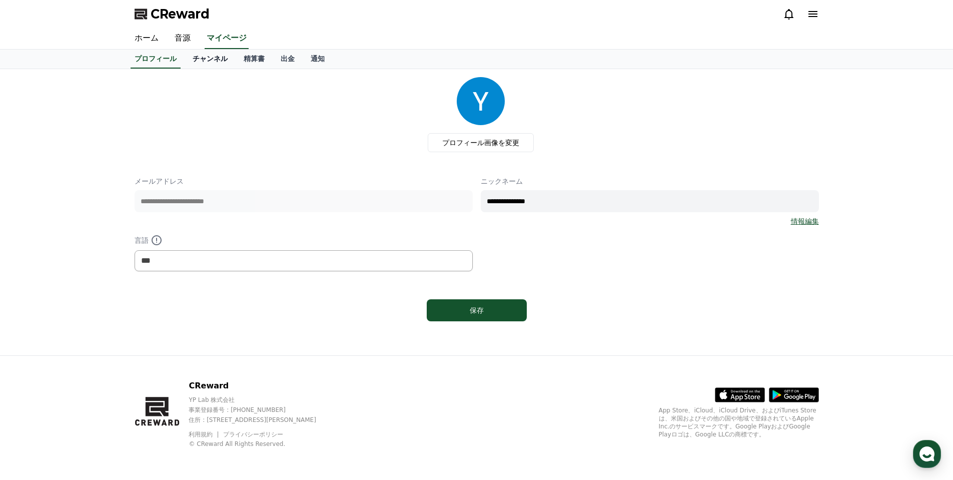
click at [191, 67] on link "チャンネル" at bounding box center [210, 59] width 51 height 19
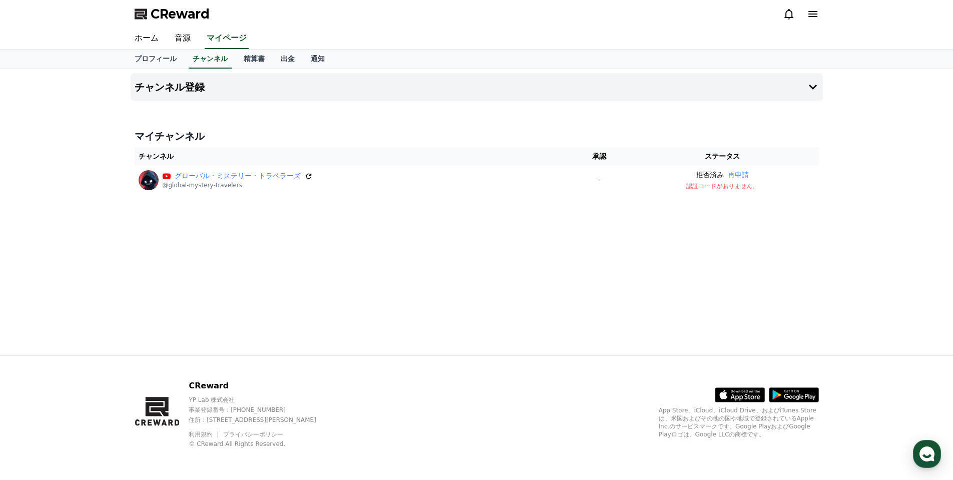
click at [153, 157] on th "チャンネル" at bounding box center [354, 156] width 439 height 19
click at [814, 86] on icon at bounding box center [813, 87] width 12 height 12
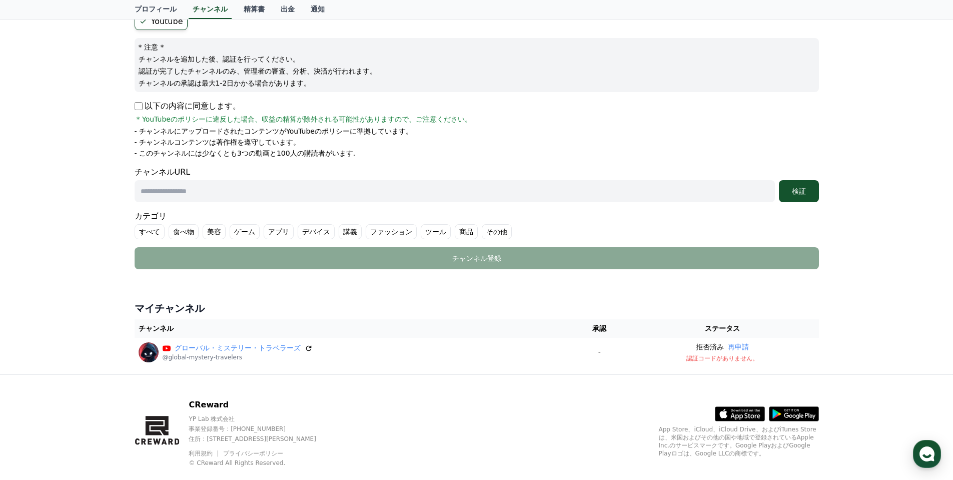
scroll to position [50, 0]
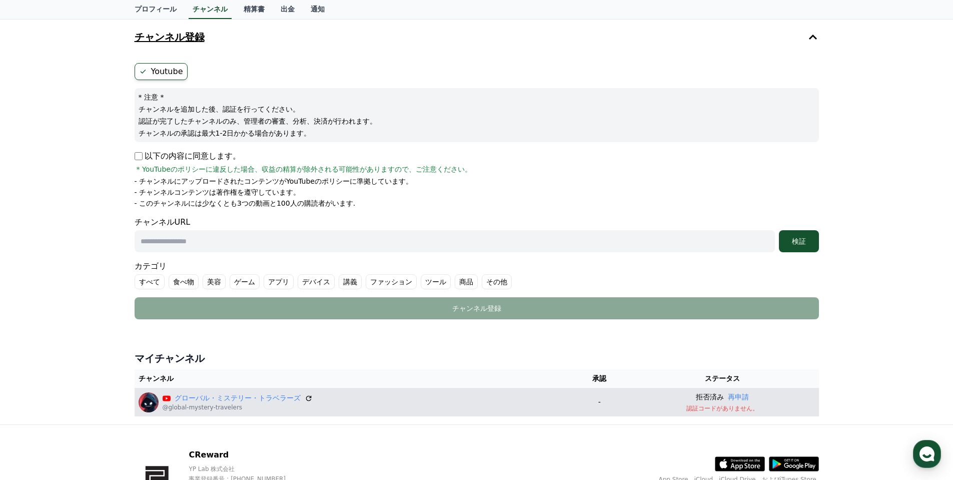
click at [734, 411] on p "認証コードがありません。" at bounding box center [722, 408] width 185 height 8
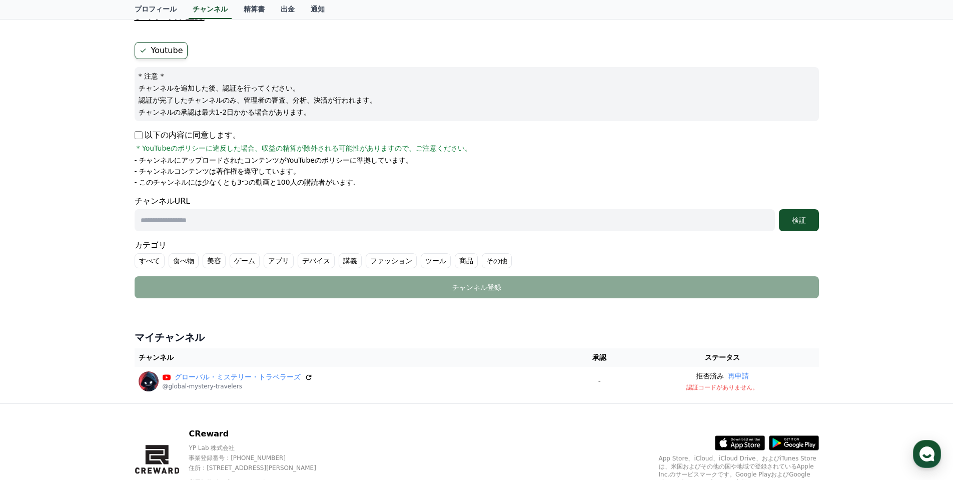
scroll to position [69, 0]
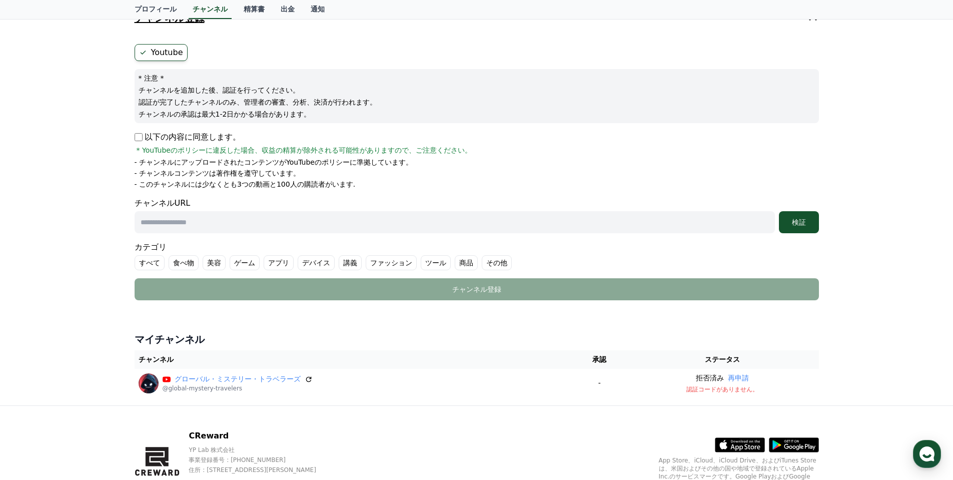
drag, startPoint x: 191, startPoint y: 435, endPoint x: 224, endPoint y: 435, distance: 33.0
click at [224, 435] on p "CReward" at bounding box center [261, 436] width 145 height 12
copy p "CReward"
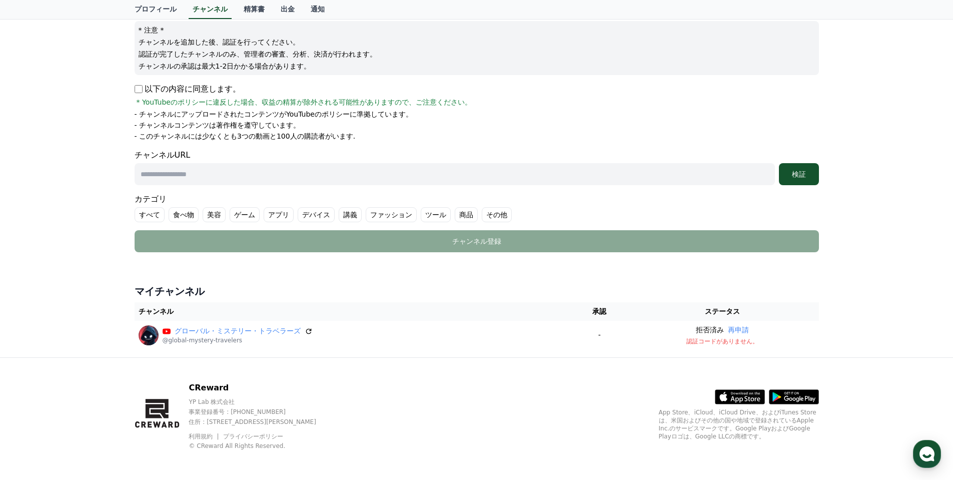
scroll to position [119, 0]
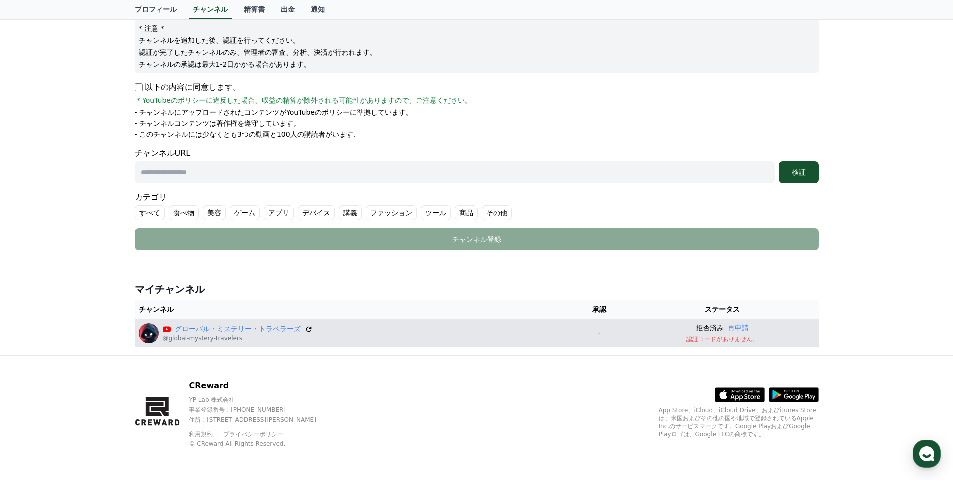
click at [150, 334] on img at bounding box center [149, 333] width 20 height 20
click at [181, 331] on link "グローバル・ミステリー・トラベラーズ" at bounding box center [238, 329] width 126 height 11
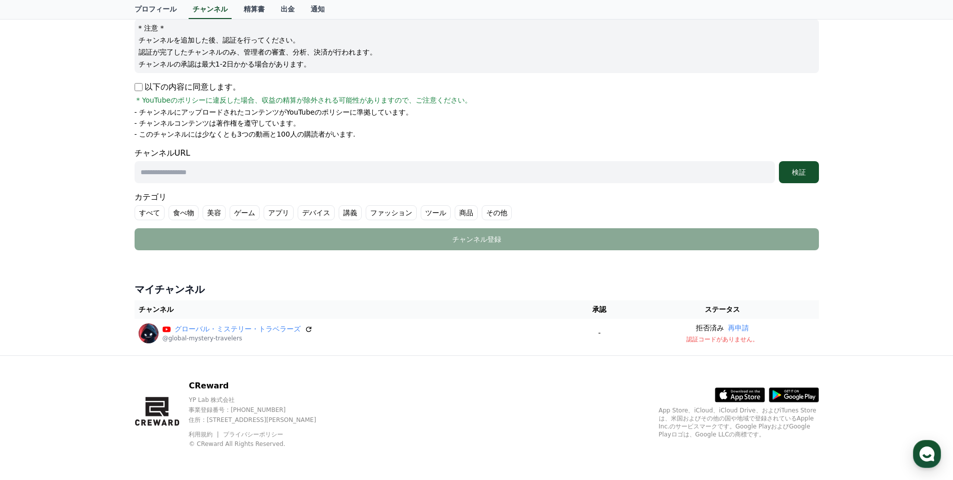
scroll to position [69, 0]
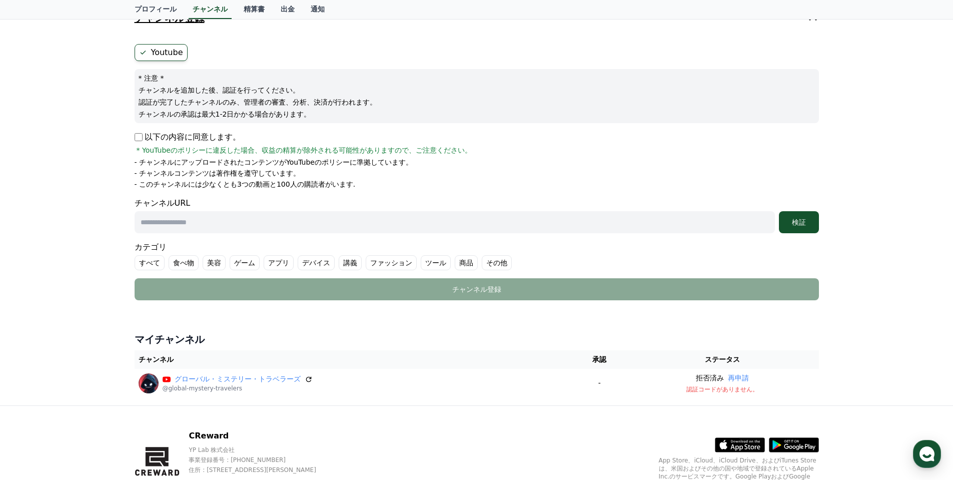
click at [161, 52] on label "Youtube" at bounding box center [161, 52] width 53 height 17
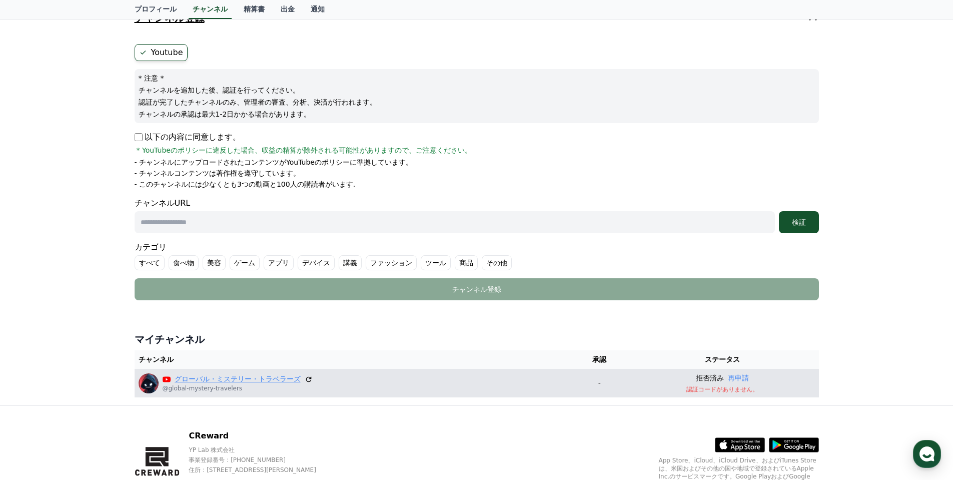
click at [194, 381] on link "グローバル・ミステリー・トラベラーズ" at bounding box center [238, 379] width 126 height 11
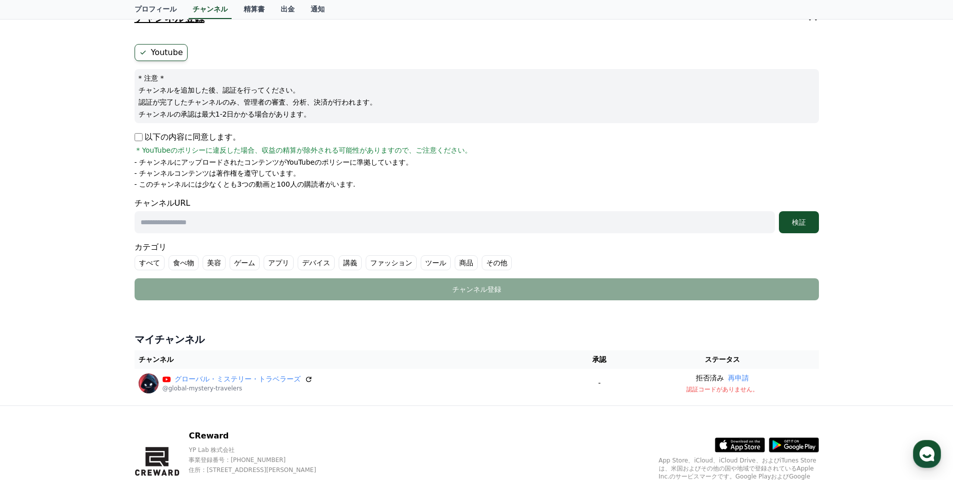
click at [237, 225] on input "text" at bounding box center [455, 222] width 641 height 22
paste input "**********"
type input "**********"
click at [796, 222] on div "検証" at bounding box center [799, 222] width 32 height 10
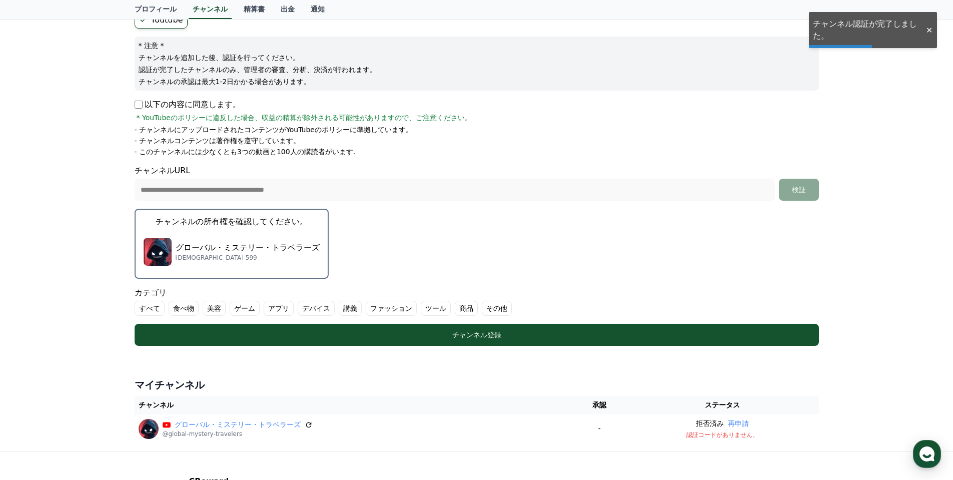
scroll to position [119, 0]
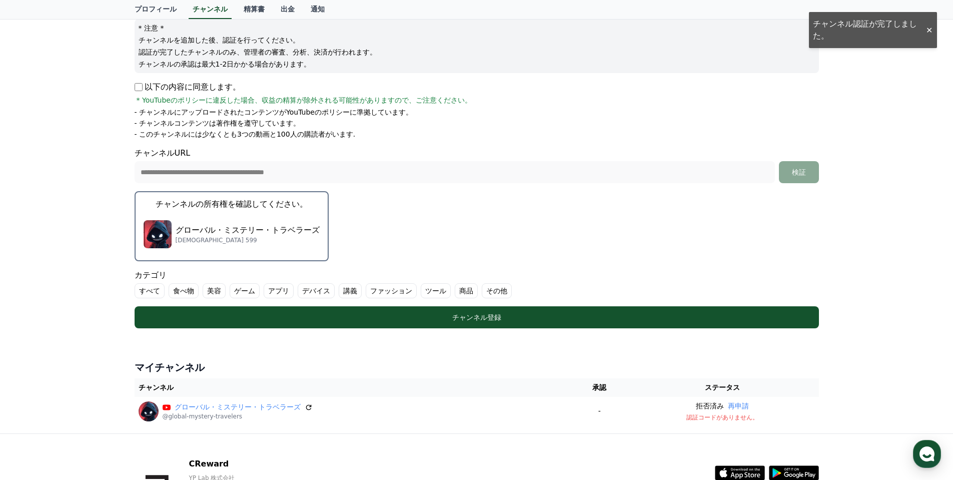
click at [206, 243] on p "サブスクライバー 599" at bounding box center [248, 240] width 144 height 8
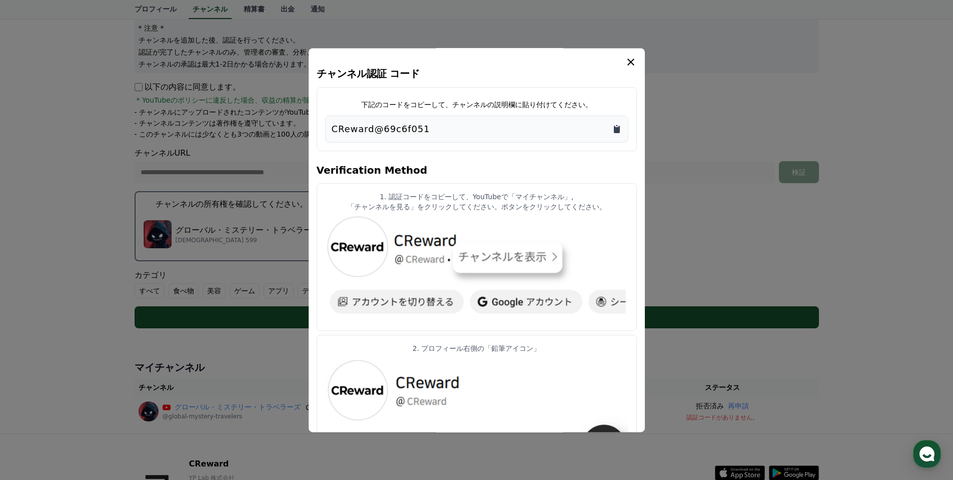
click at [616, 130] on icon "Copy to clipboard" at bounding box center [617, 130] width 6 height 8
click at [631, 62] on icon "modal" at bounding box center [631, 62] width 7 height 7
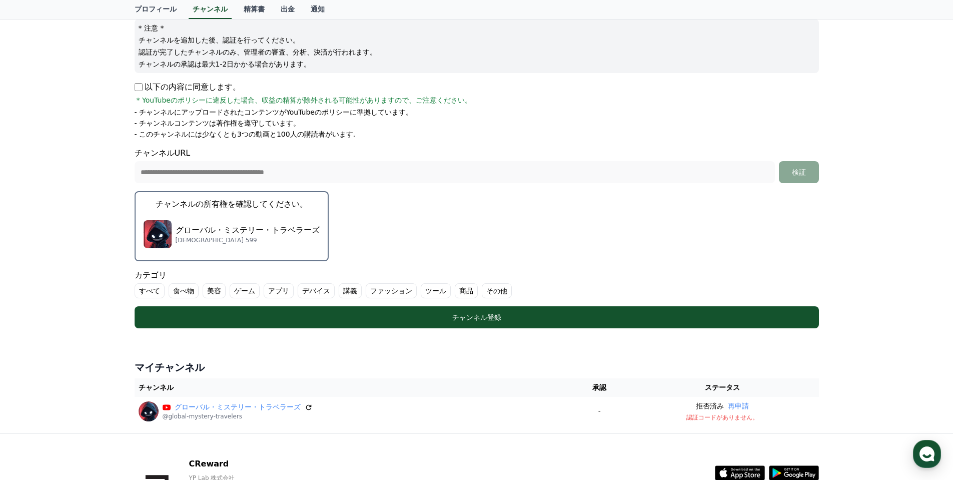
click at [160, 232] on img "button" at bounding box center [158, 234] width 28 height 28
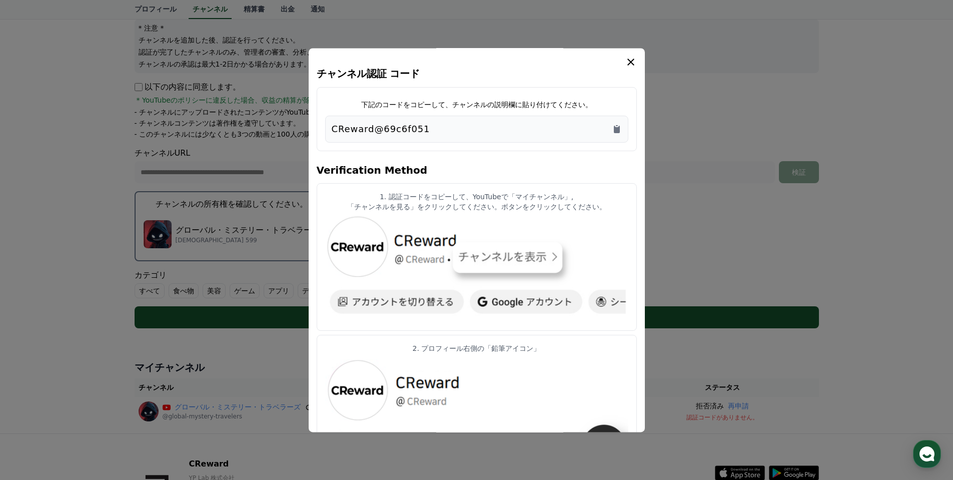
click at [633, 64] on icon "modal" at bounding box center [631, 62] width 7 height 7
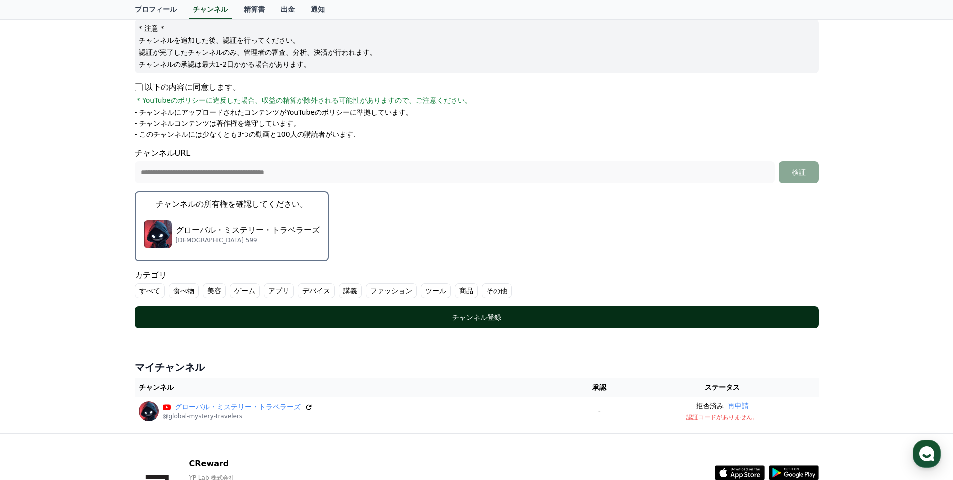
click at [478, 314] on div "チャンネル登録" at bounding box center [477, 317] width 645 height 10
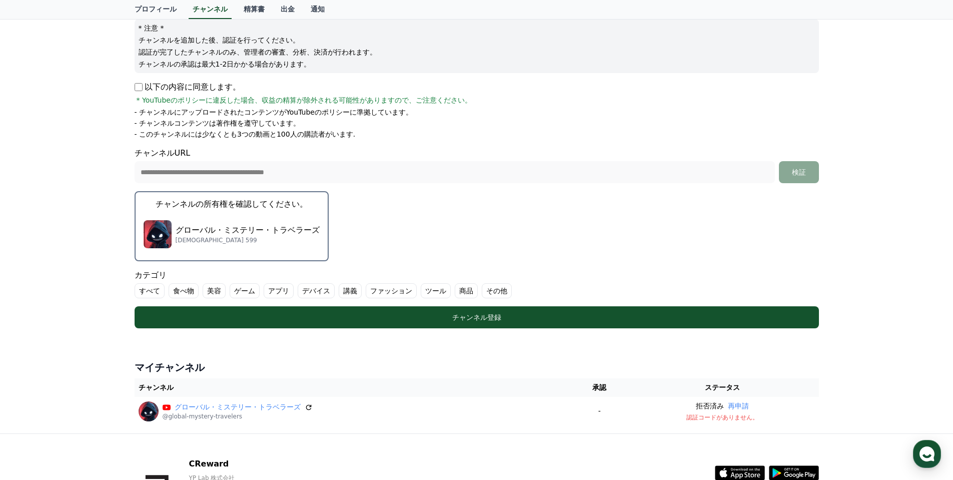
click at [150, 291] on label "すべて" at bounding box center [150, 290] width 30 height 15
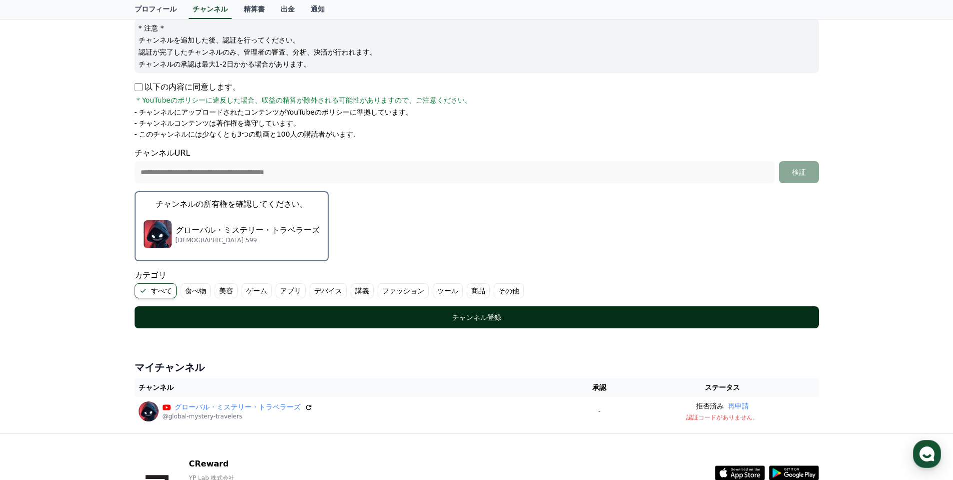
click at [376, 319] on div "チャンネル登録" at bounding box center [477, 317] width 645 height 10
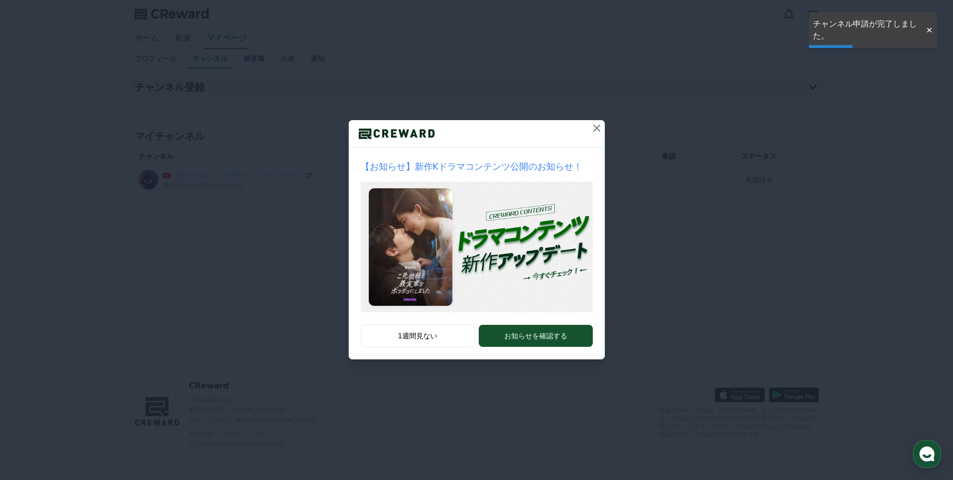
click at [596, 126] on icon at bounding box center [597, 128] width 12 height 12
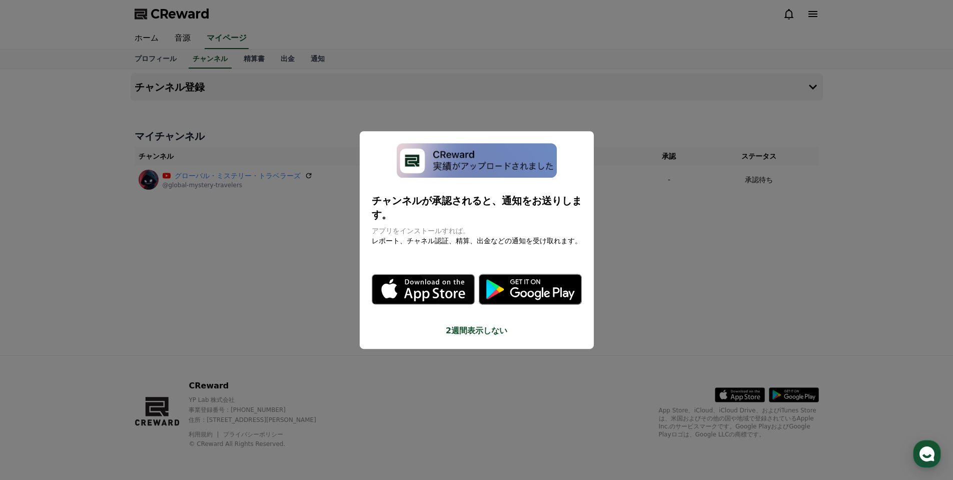
click at [461, 325] on button "2週間表示しない" at bounding box center [477, 331] width 210 height 12
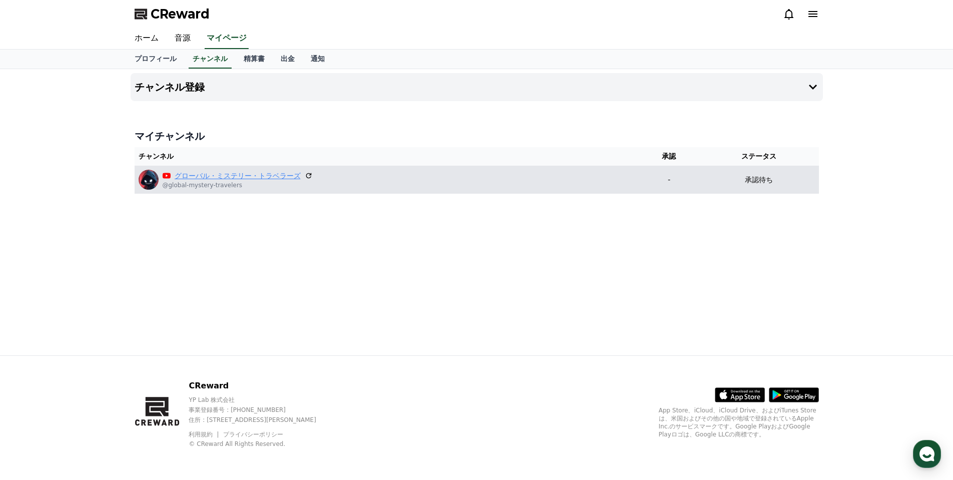
click at [192, 178] on link "グローバル・ミステリー・トラベラーズ" at bounding box center [238, 176] width 126 height 11
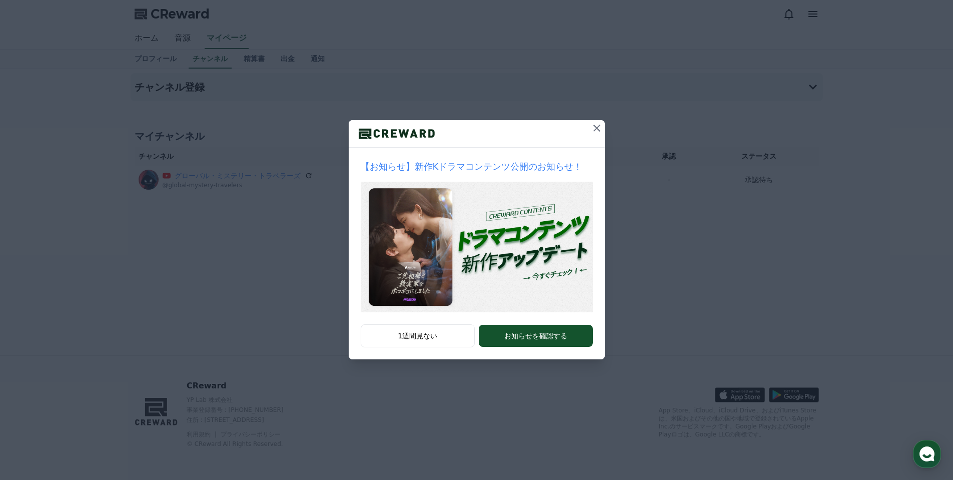
click at [596, 126] on icon at bounding box center [597, 128] width 12 height 12
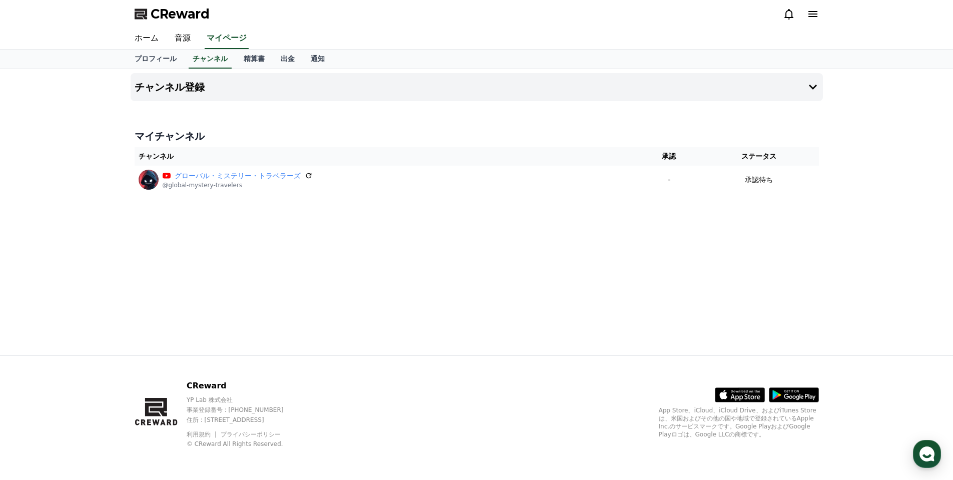
click at [416, 234] on div "チャンネル登録 マイチャンネル チャンネル 承認 ステータス グローバル・ミステリー・トラベラーズ @global-mystery-travelers - 承…" at bounding box center [477, 212] width 701 height 286
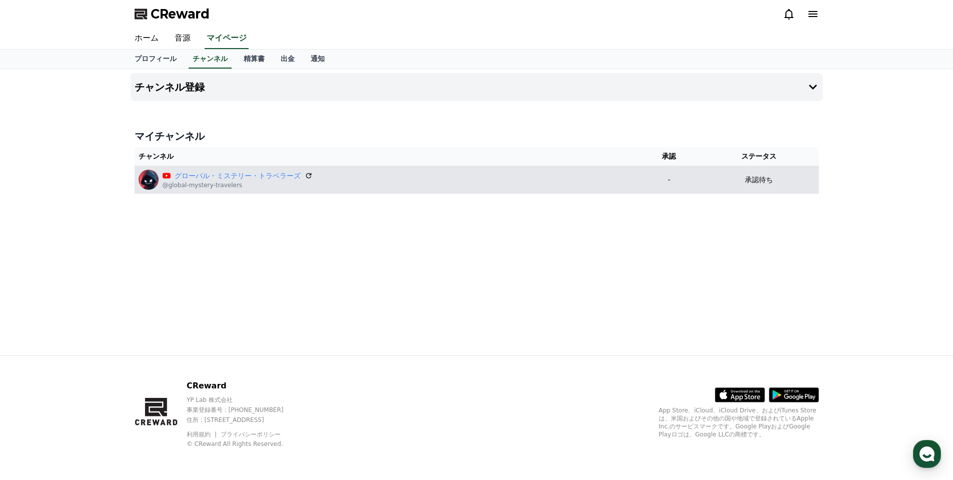
click at [151, 181] on img at bounding box center [149, 180] width 20 height 20
click at [195, 180] on link "グローバル・ミステリー・トラベラーズ" at bounding box center [238, 176] width 126 height 11
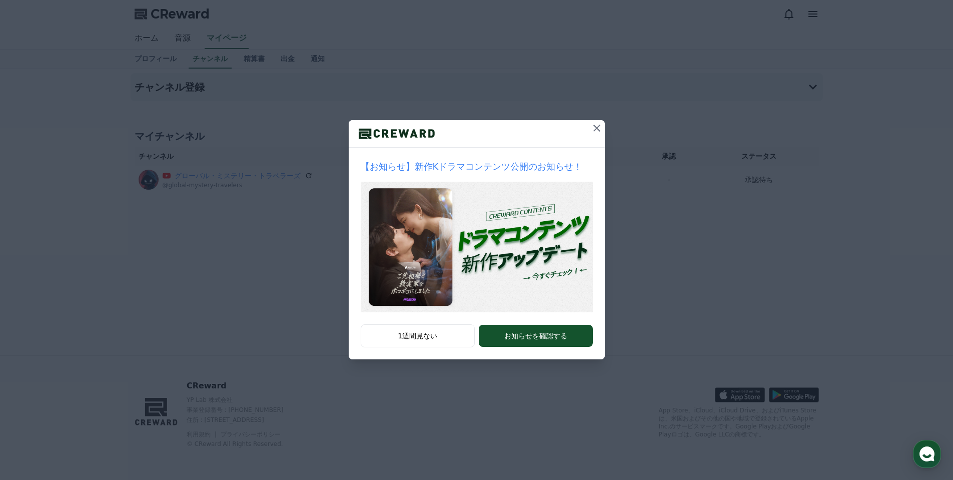
click at [594, 130] on icon at bounding box center [597, 128] width 12 height 12
click at [600, 128] on icon at bounding box center [597, 128] width 12 height 12
click at [600, 125] on icon at bounding box center [597, 128] width 7 height 7
